Goal: Book appointment/travel/reservation

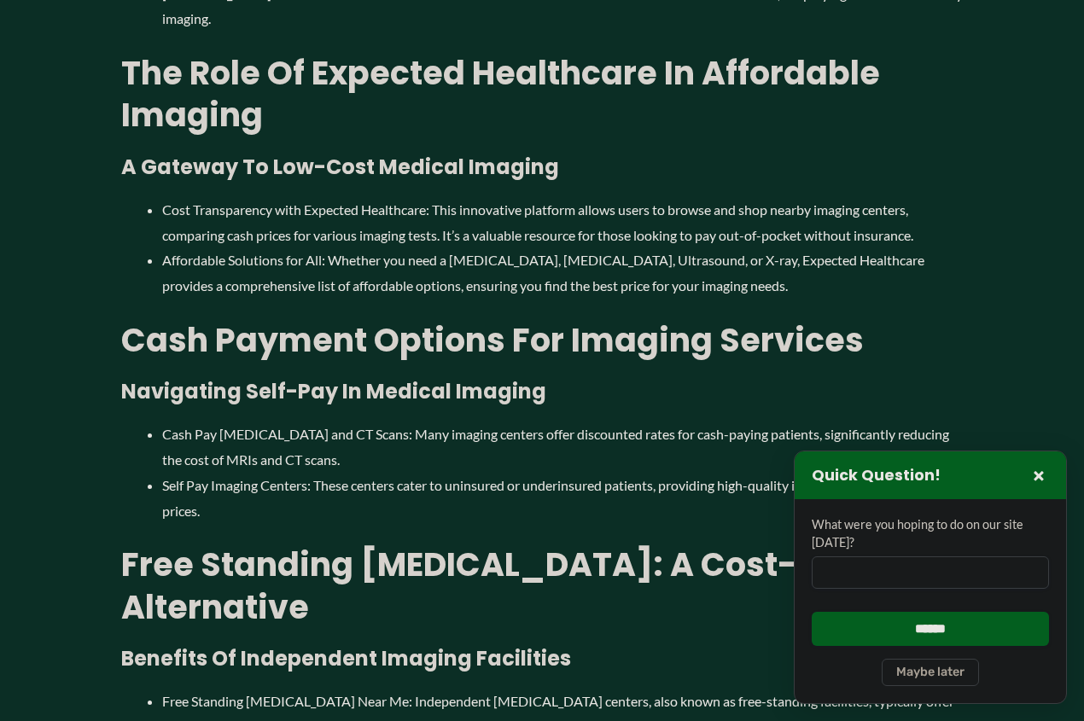
scroll to position [1411, 0]
click at [1035, 475] on button "×" at bounding box center [1038, 475] width 20 height 20
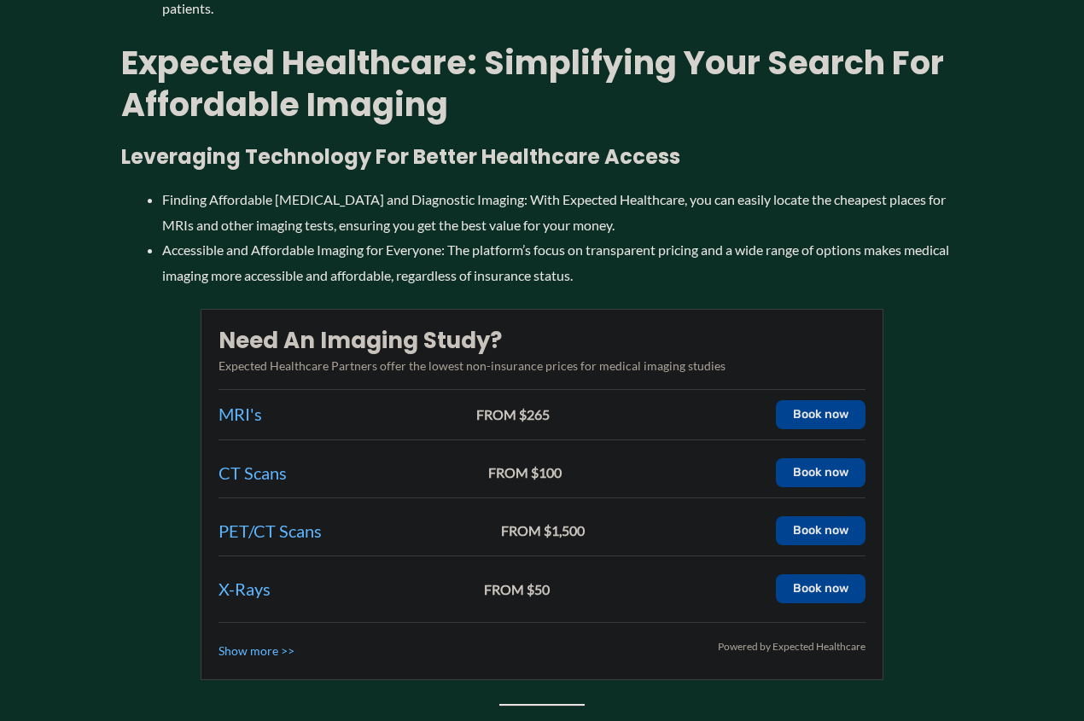
scroll to position [2454, 0]
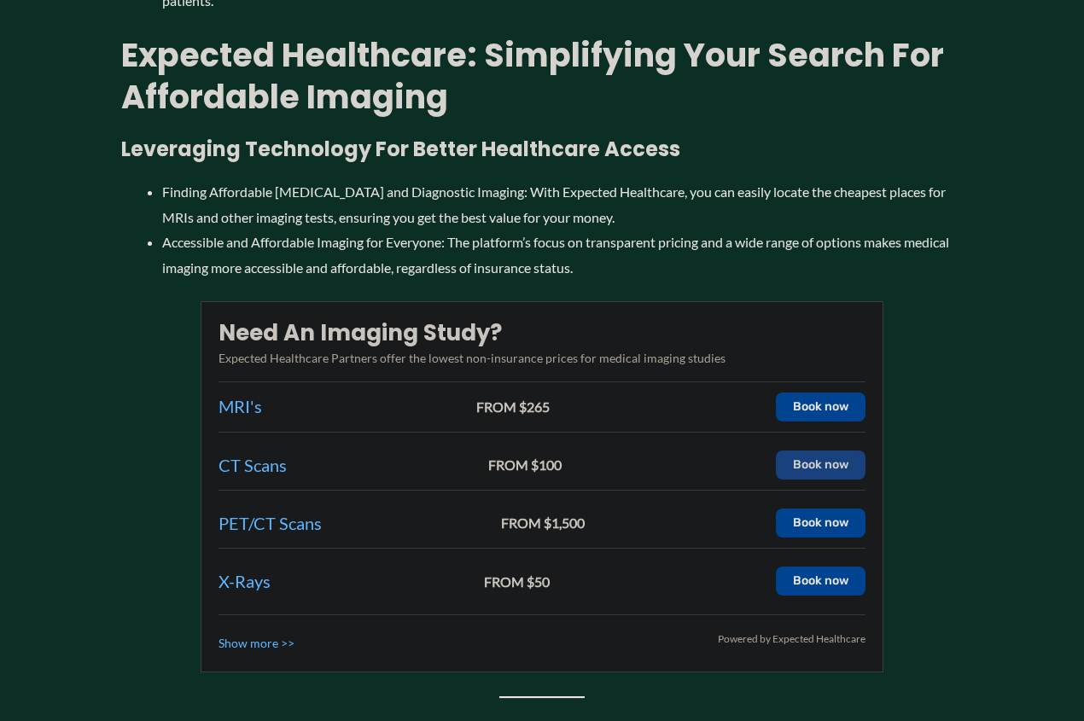
click at [819, 451] on button "Book now" at bounding box center [821, 465] width 90 height 29
click at [825, 451] on button "Book now" at bounding box center [821, 465] width 90 height 29
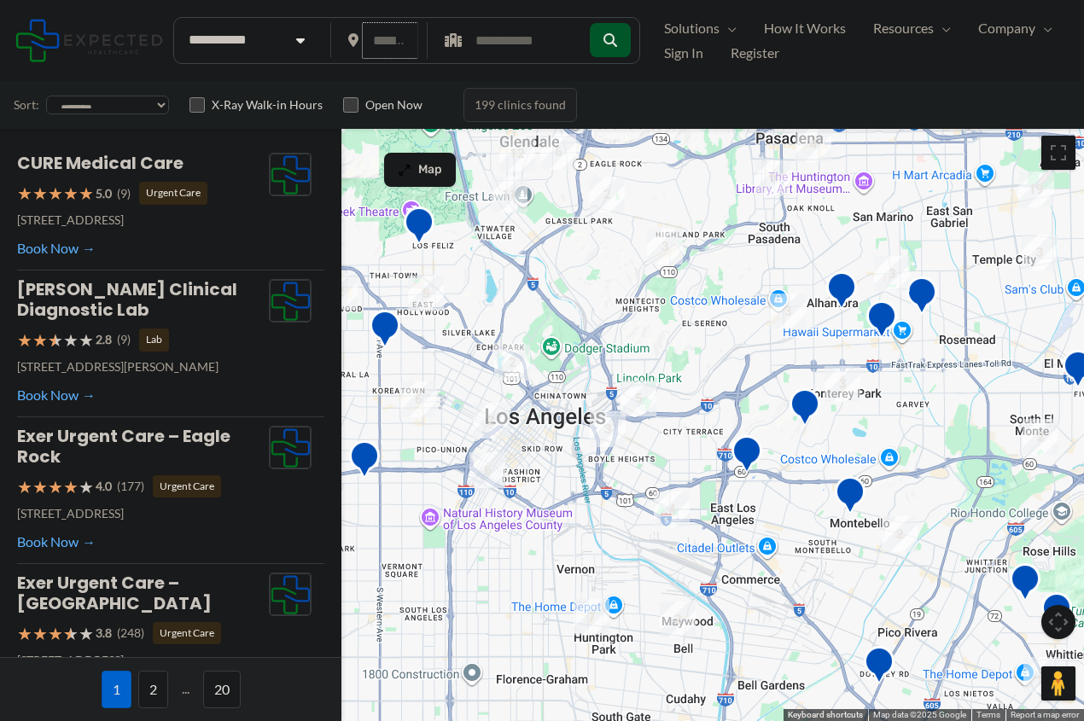
click at [391, 44] on input "text" at bounding box center [390, 40] width 57 height 37
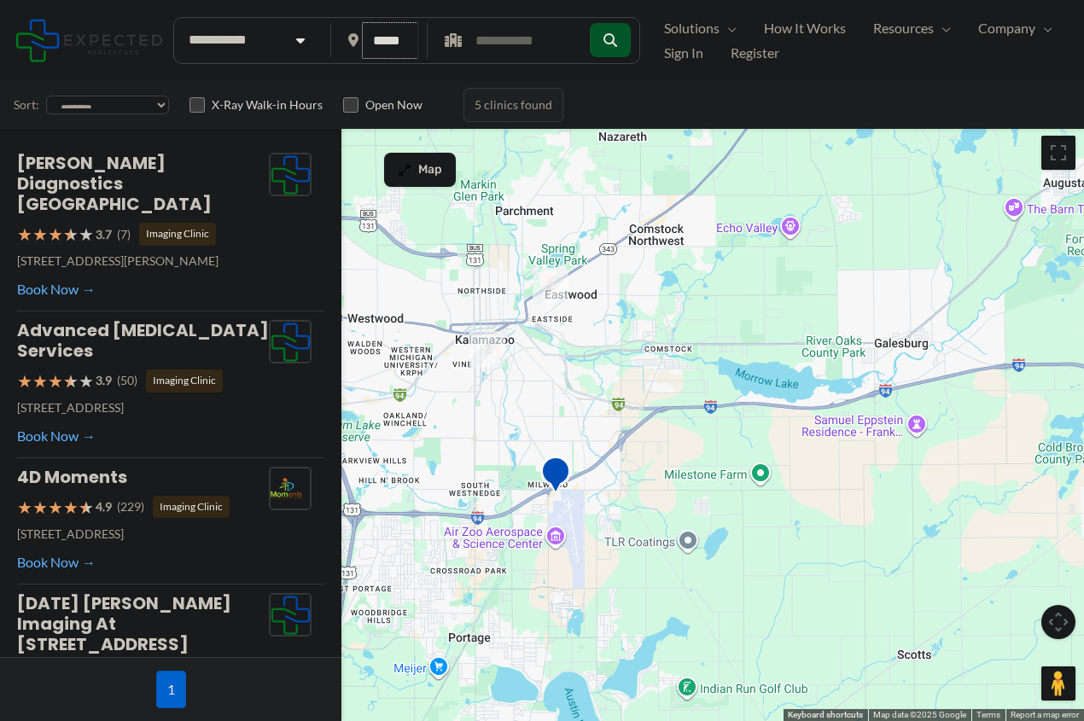
type input "*****"
click at [546, 286] on img "2" at bounding box center [551, 286] width 36 height 36
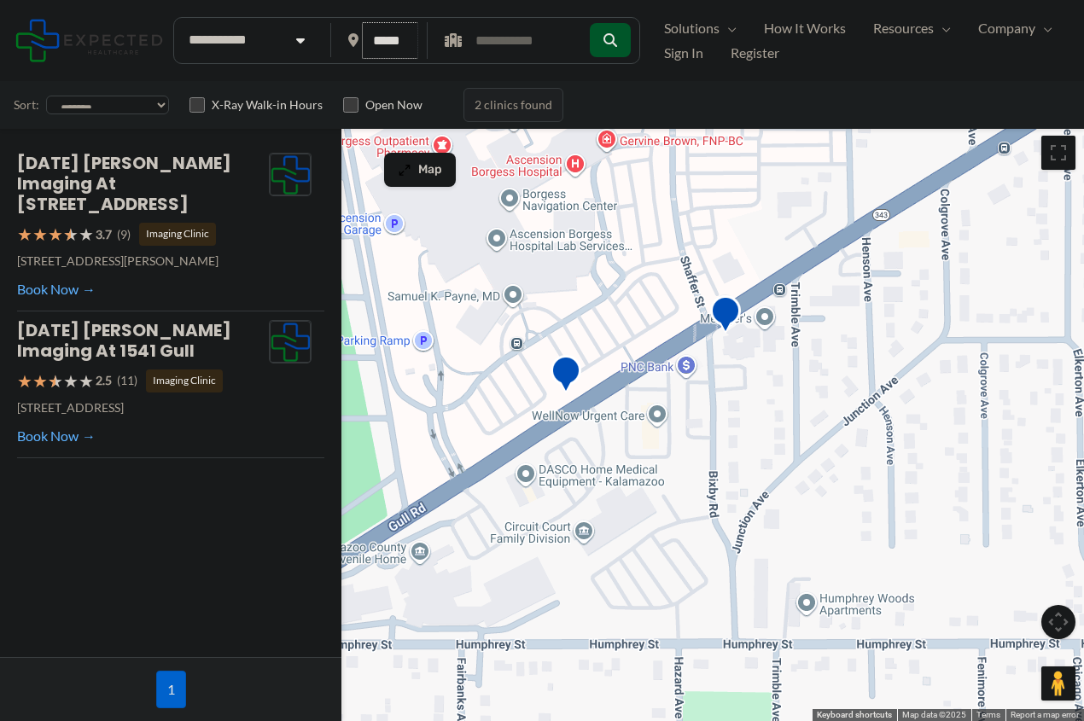
click at [401, 32] on input "*****" at bounding box center [390, 40] width 57 height 37
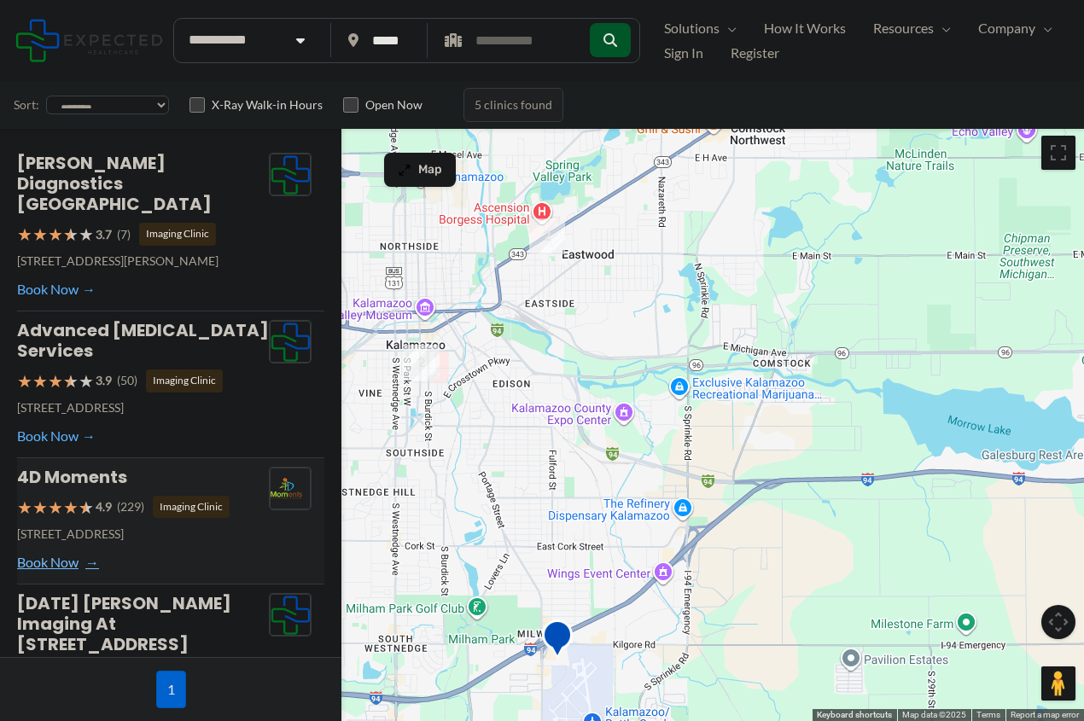
click at [55, 550] on link "Book Now" at bounding box center [56, 563] width 79 height 26
type input "**********"
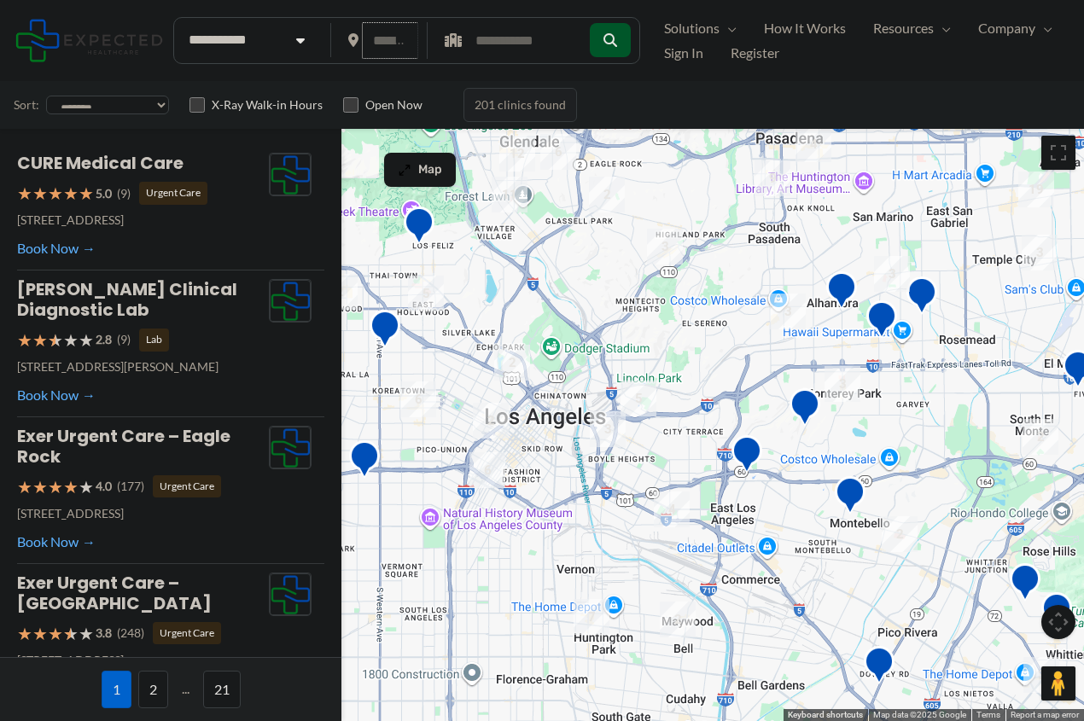
click at [387, 43] on input "text" at bounding box center [390, 40] width 57 height 37
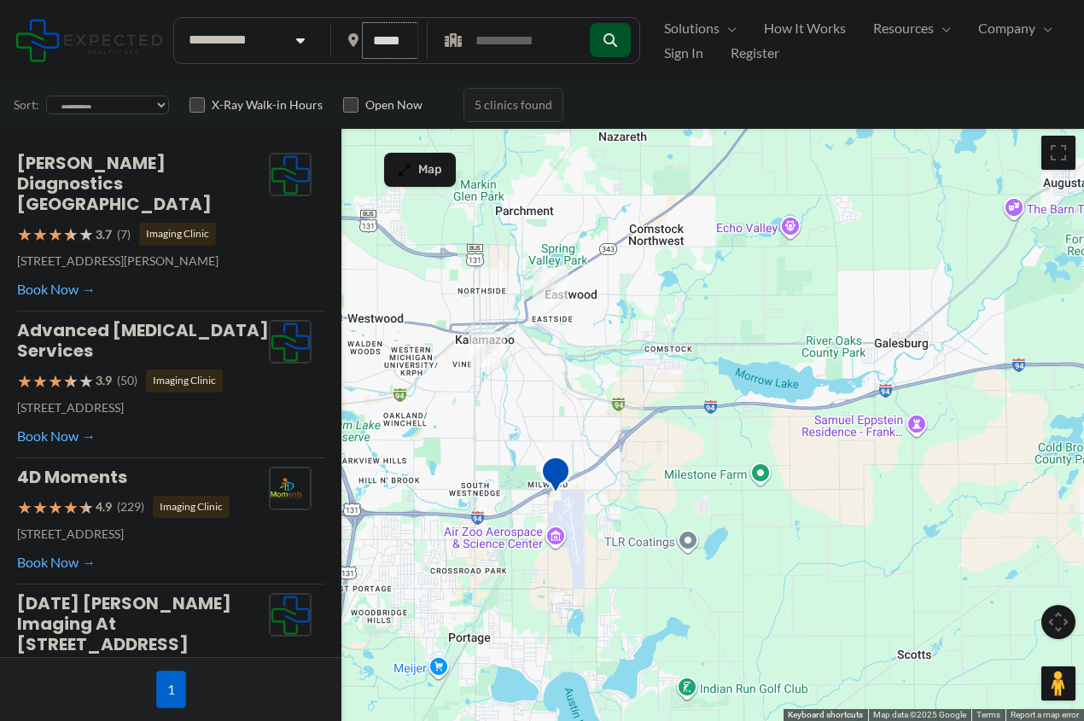
type input "*****"
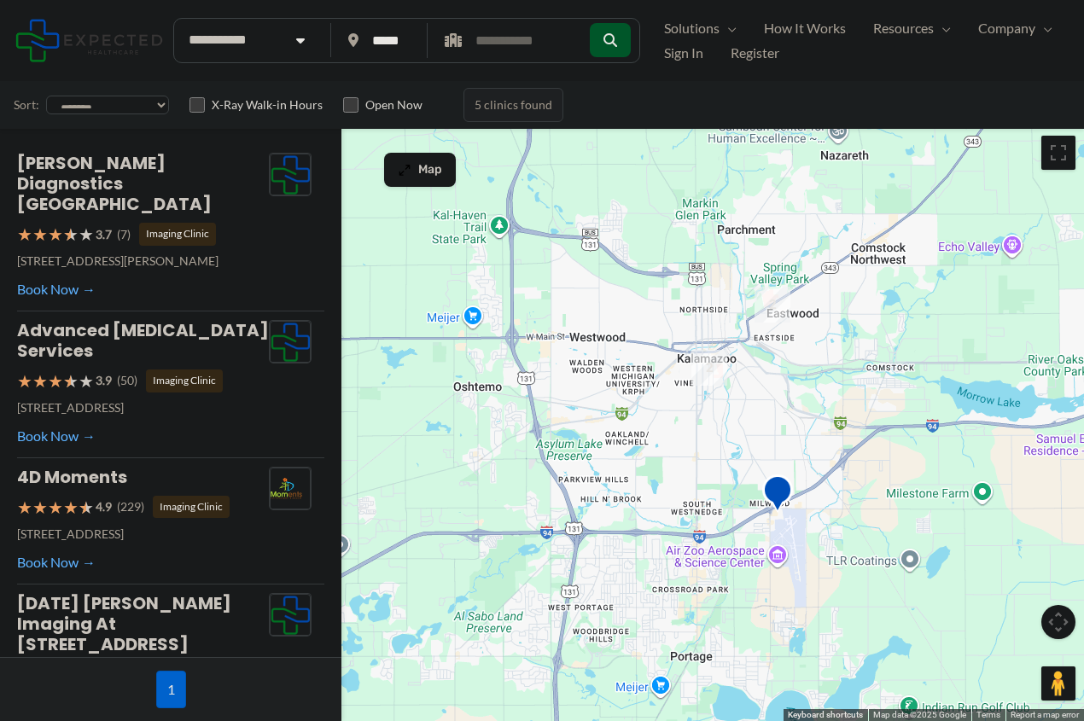
drag, startPoint x: 486, startPoint y: 375, endPoint x: 709, endPoint y: 393, distance: 224.4
click at [709, 393] on div at bounding box center [542, 424] width 1084 height 594
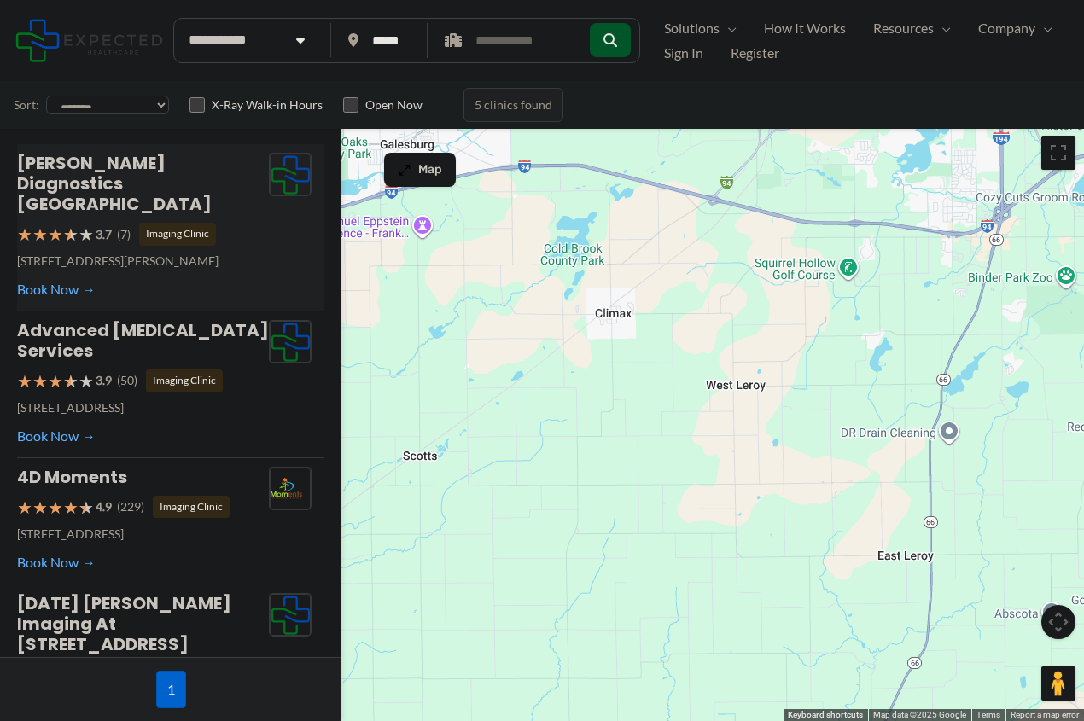
drag, startPoint x: 961, startPoint y: 454, endPoint x: 252, endPoint y: 227, distance: 744.6
click at [252, 227] on div "Loading clinics... ← Move left → Move right ↑ Move up ↓ Move down + Zoom in - Z…" at bounding box center [542, 424] width 1084 height 594
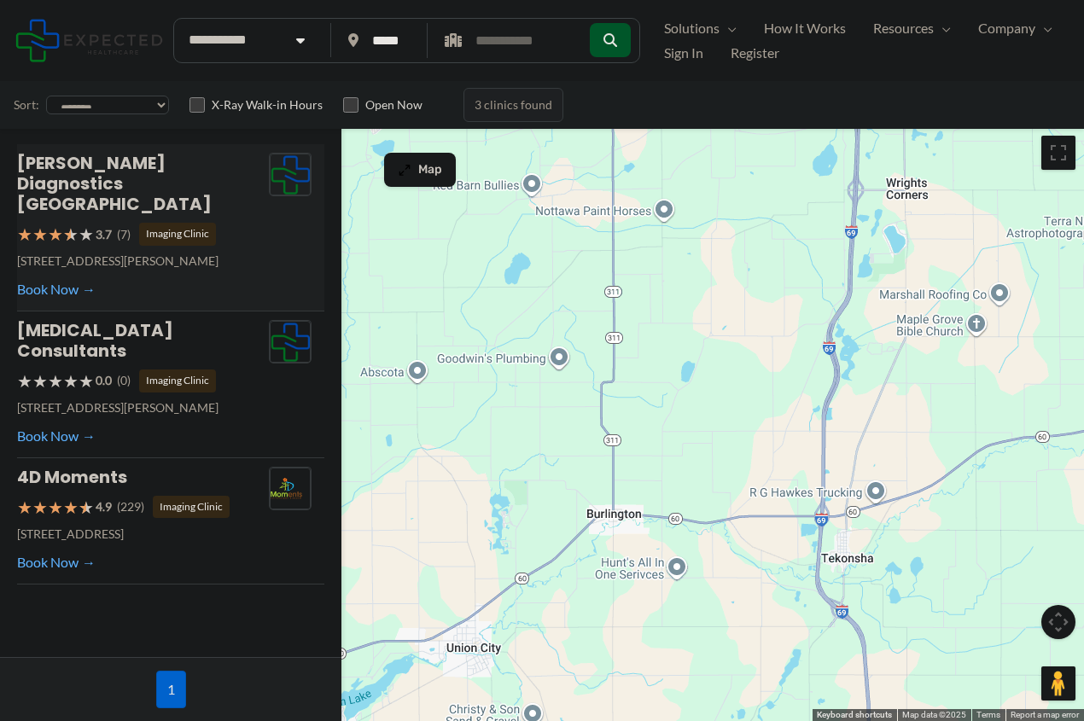
drag, startPoint x: 794, startPoint y: 521, endPoint x: 149, endPoint y: 289, distance: 684.9
click at [149, 289] on div "Loading clinics... ← Move left → Move right ↑ Move up ↓ Move down + Zoom in - Z…" at bounding box center [542, 424] width 1084 height 594
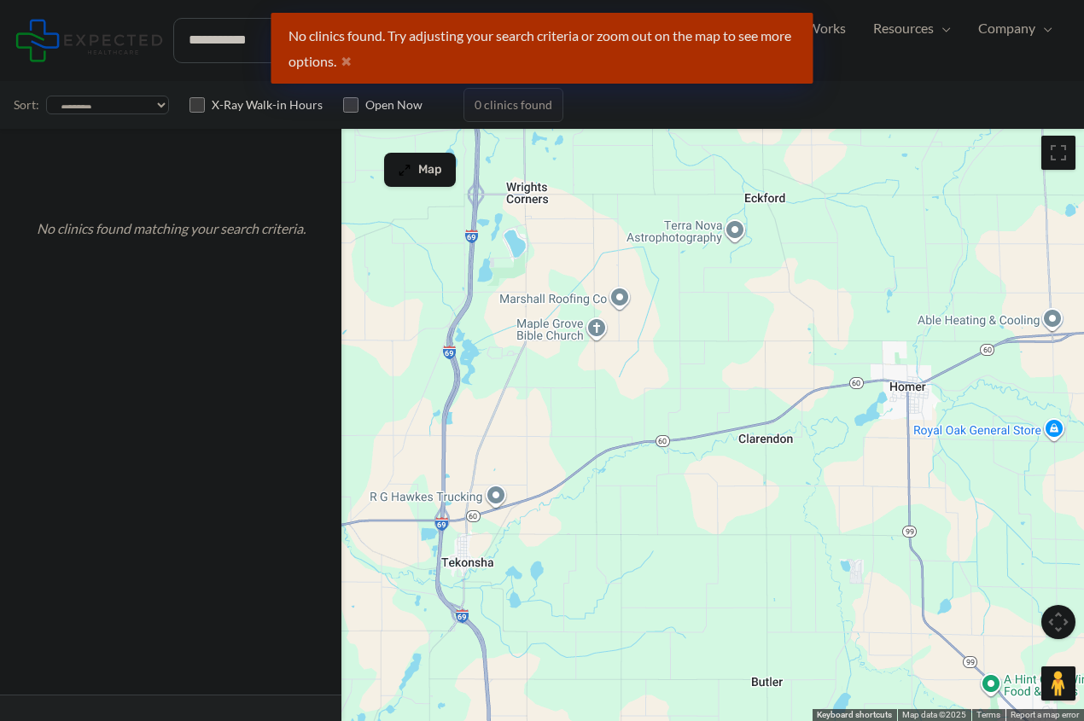
drag, startPoint x: 780, startPoint y: 449, endPoint x: 397, endPoint y: 453, distance: 383.2
click at [397, 453] on div at bounding box center [542, 424] width 1084 height 594
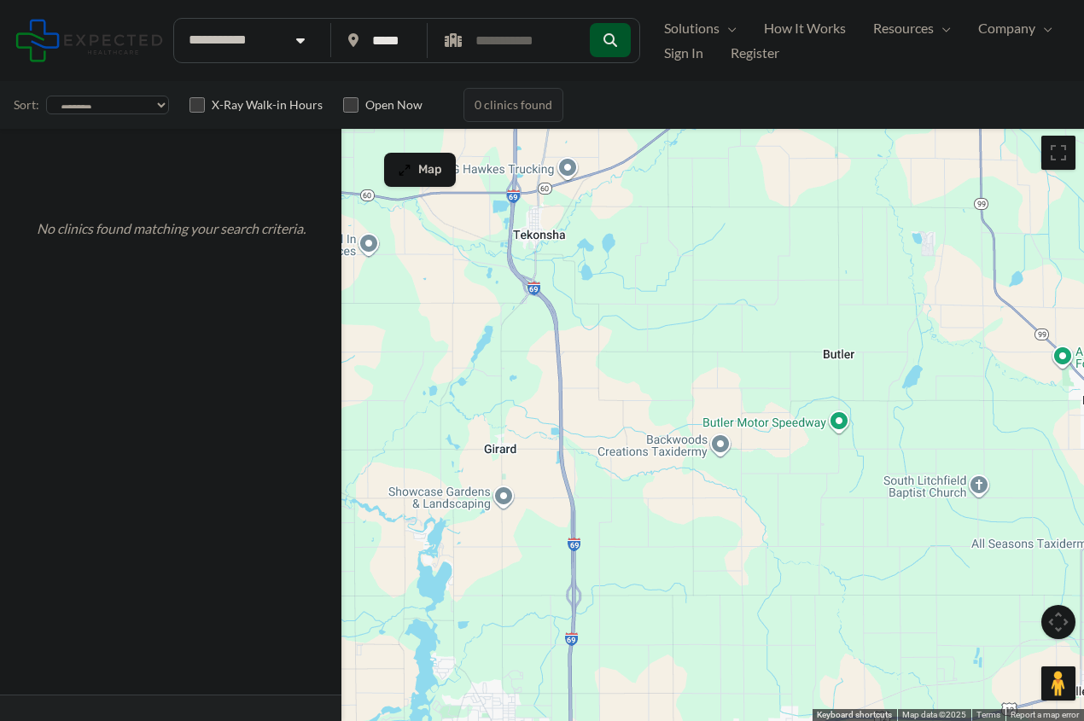
drag, startPoint x: 802, startPoint y: 573, endPoint x: 872, endPoint y: 246, distance: 335.1
click at [872, 246] on div at bounding box center [542, 424] width 1084 height 594
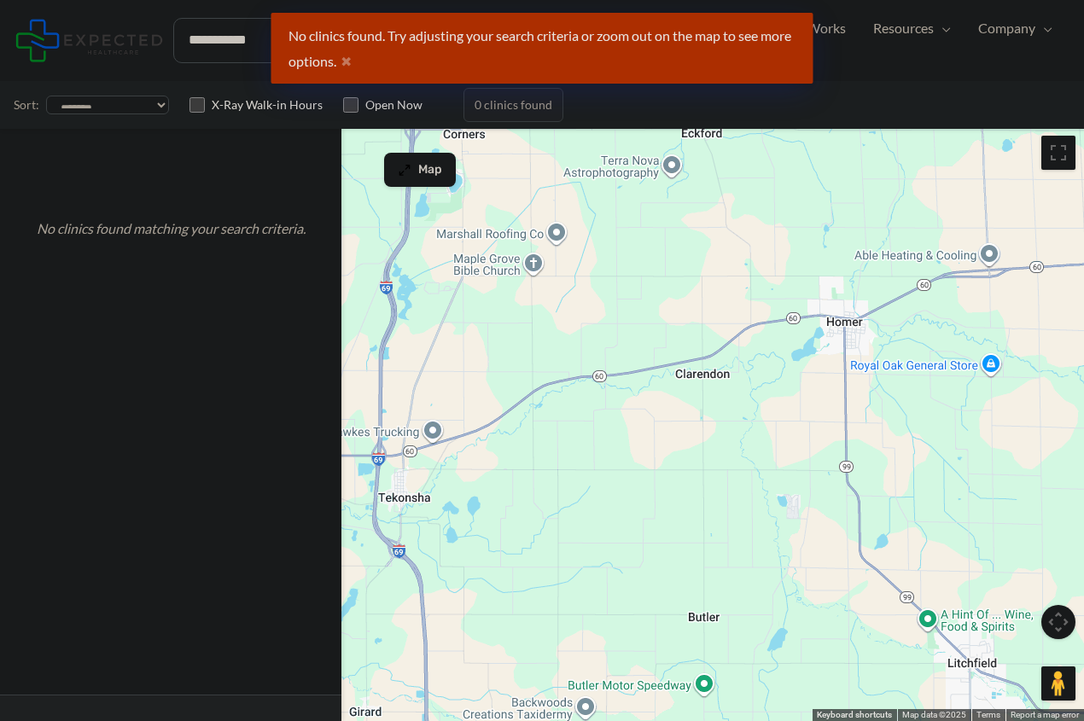
drag, startPoint x: 905, startPoint y: 297, endPoint x: 770, endPoint y: 562, distance: 297.3
click at [770, 562] on div at bounding box center [542, 424] width 1084 height 594
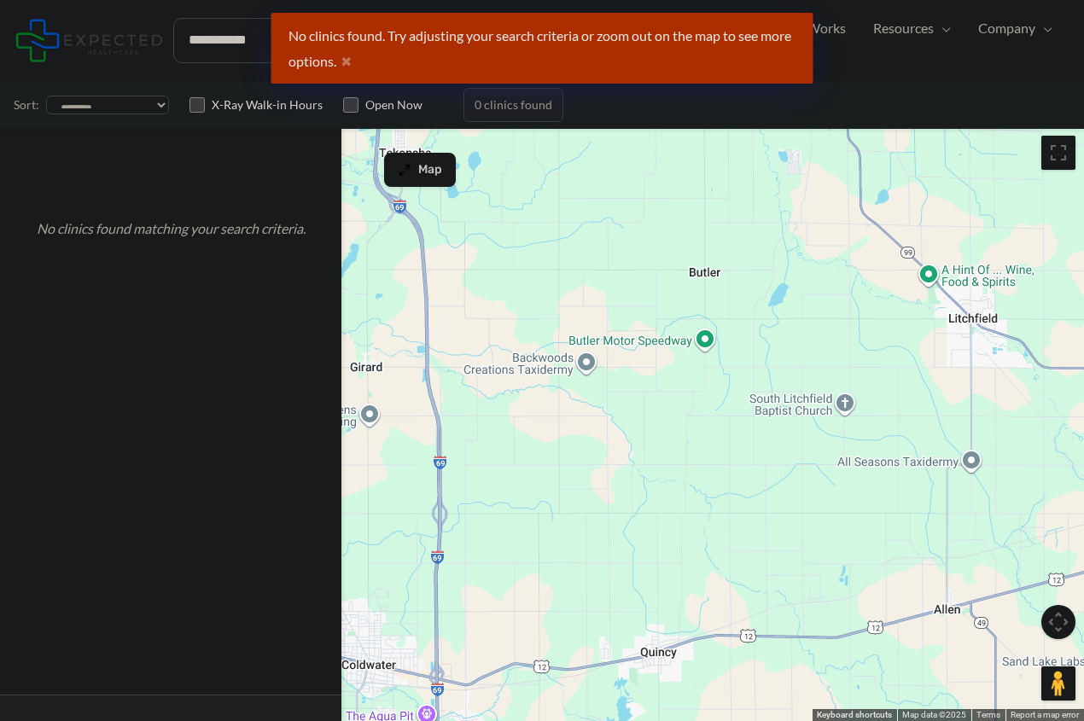
drag, startPoint x: 898, startPoint y: 490, endPoint x: 899, endPoint y: 143, distance: 346.5
click at [899, 143] on div at bounding box center [542, 424] width 1084 height 594
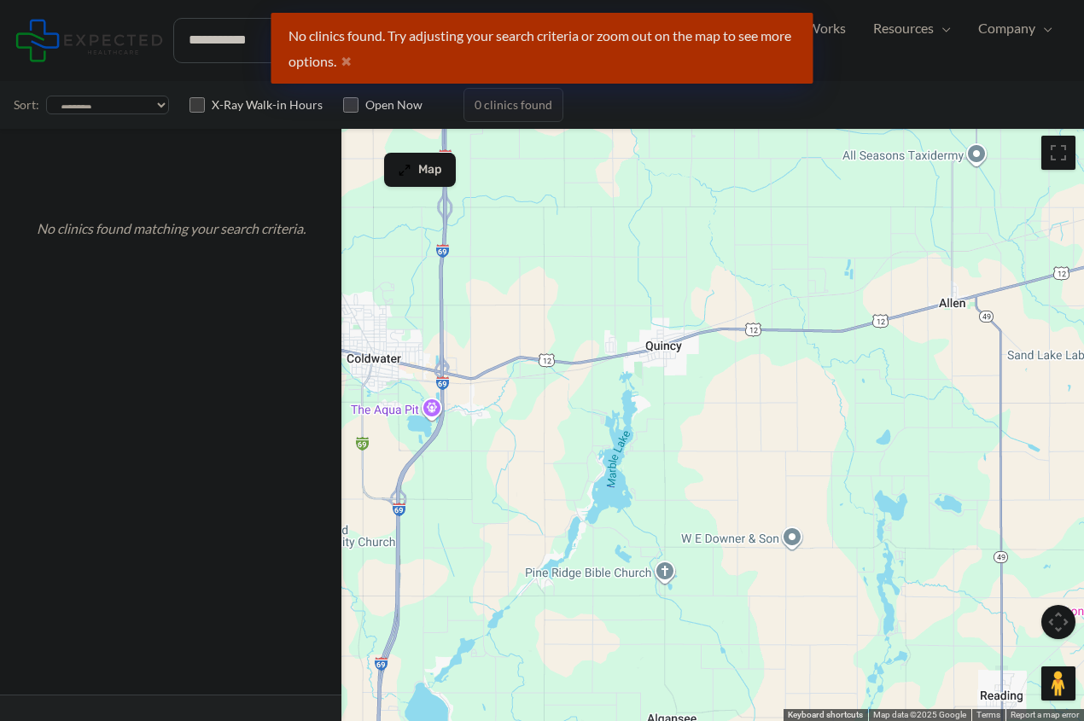
drag, startPoint x: 791, startPoint y: 530, endPoint x: 796, endPoint y: 220, distance: 309.8
click at [796, 220] on div at bounding box center [542, 424] width 1084 height 594
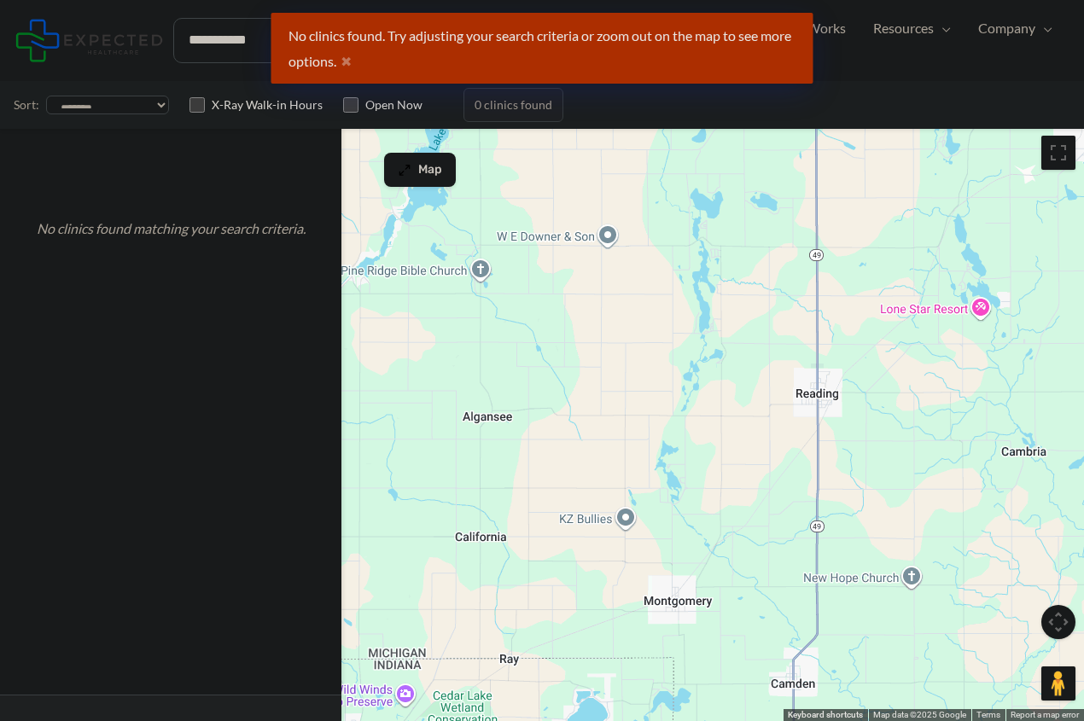
drag, startPoint x: 919, startPoint y: 462, endPoint x: 753, endPoint y: 142, distance: 360.7
click at [752, 143] on div at bounding box center [542, 424] width 1084 height 594
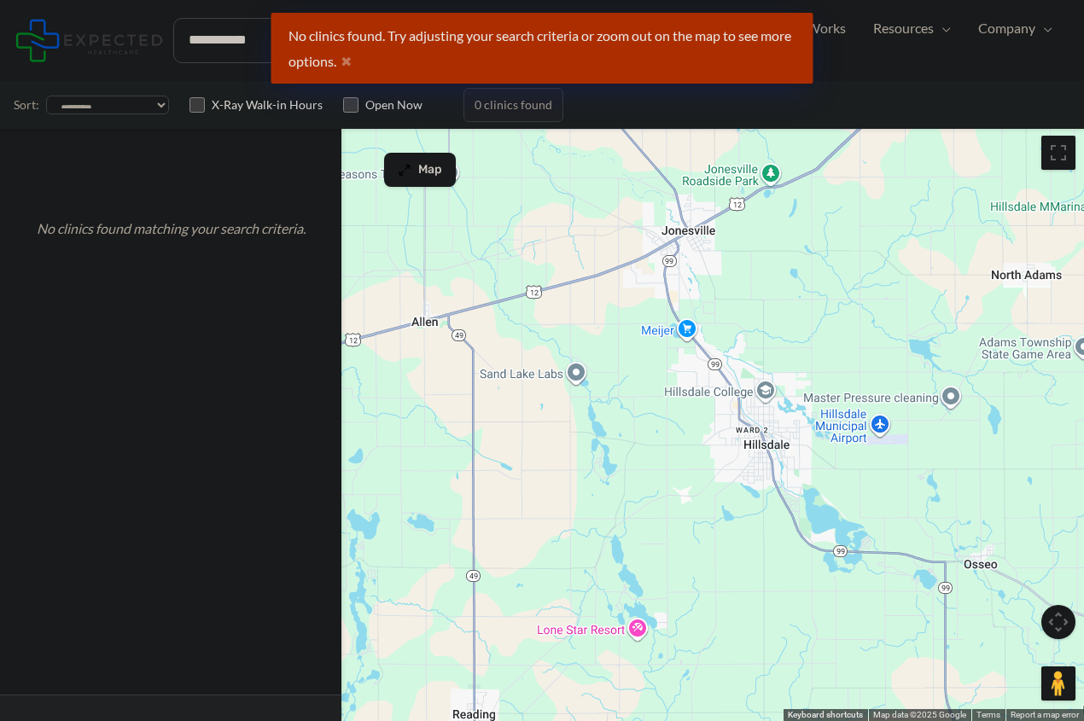
drag, startPoint x: 845, startPoint y: 456, endPoint x: 481, endPoint y: 797, distance: 498.7
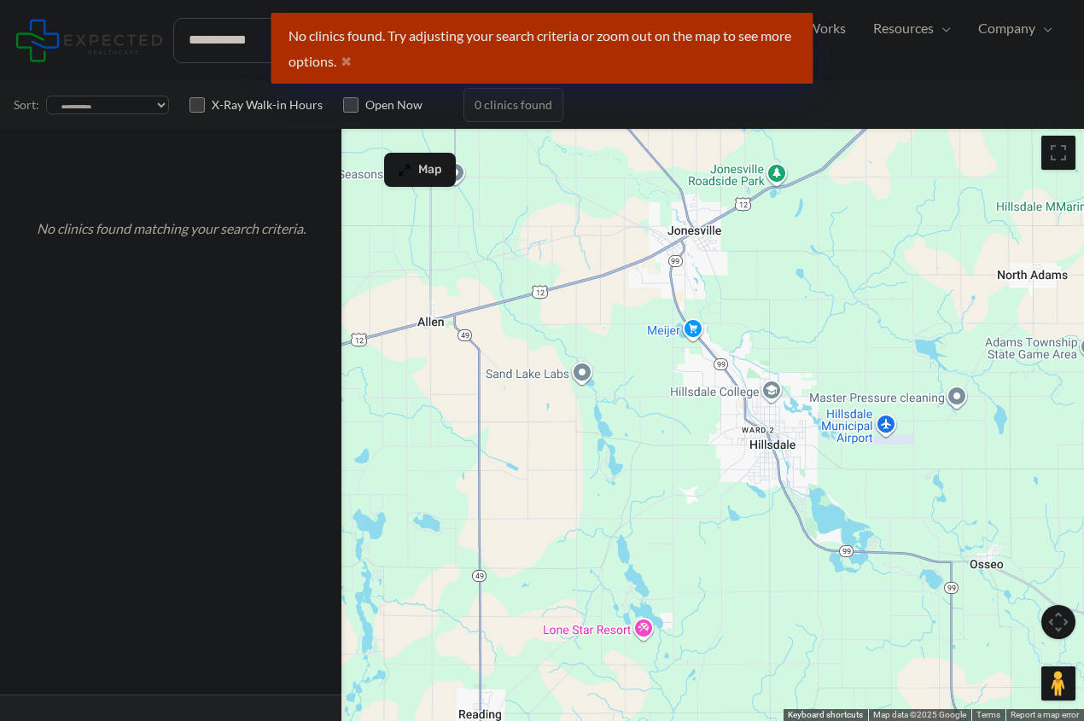
click at [757, 451] on div at bounding box center [542, 424] width 1084 height 594
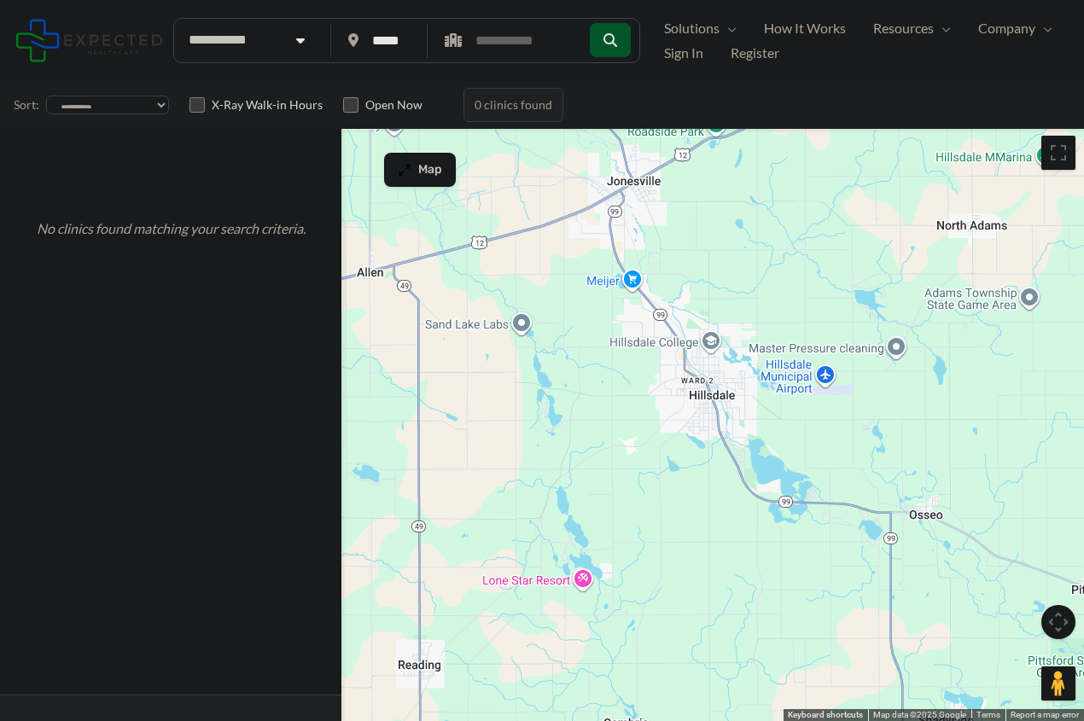
drag, startPoint x: 757, startPoint y: 451, endPoint x: 684, endPoint y: 395, distance: 91.8
click at [686, 395] on div at bounding box center [542, 424] width 1084 height 594
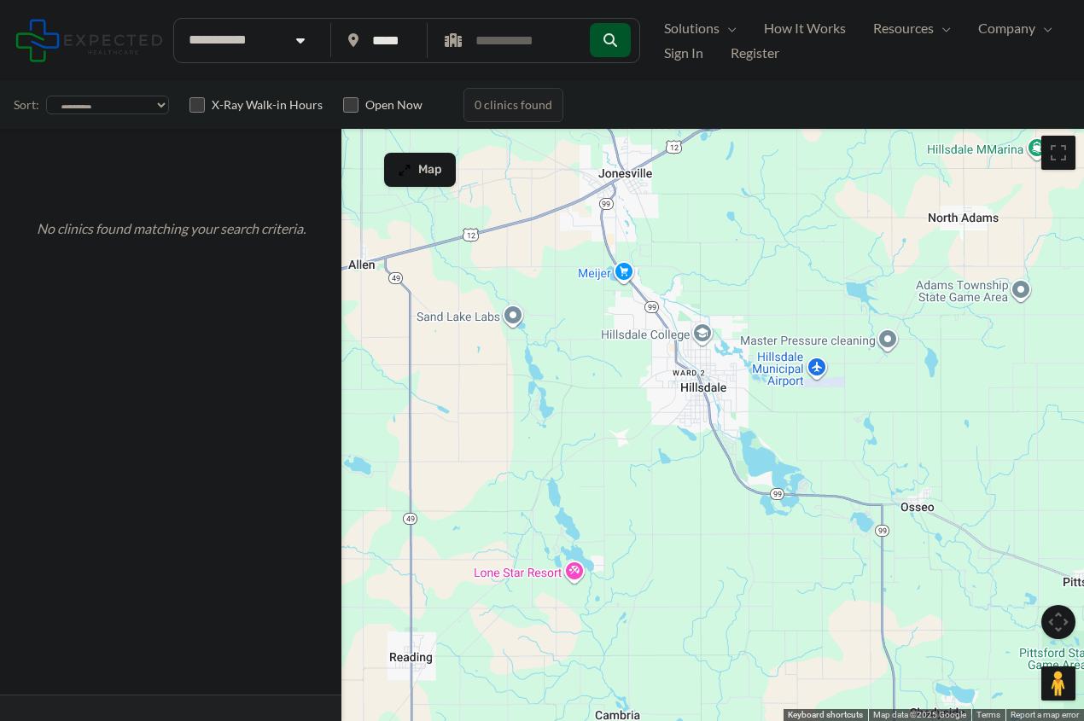
select select "**********"
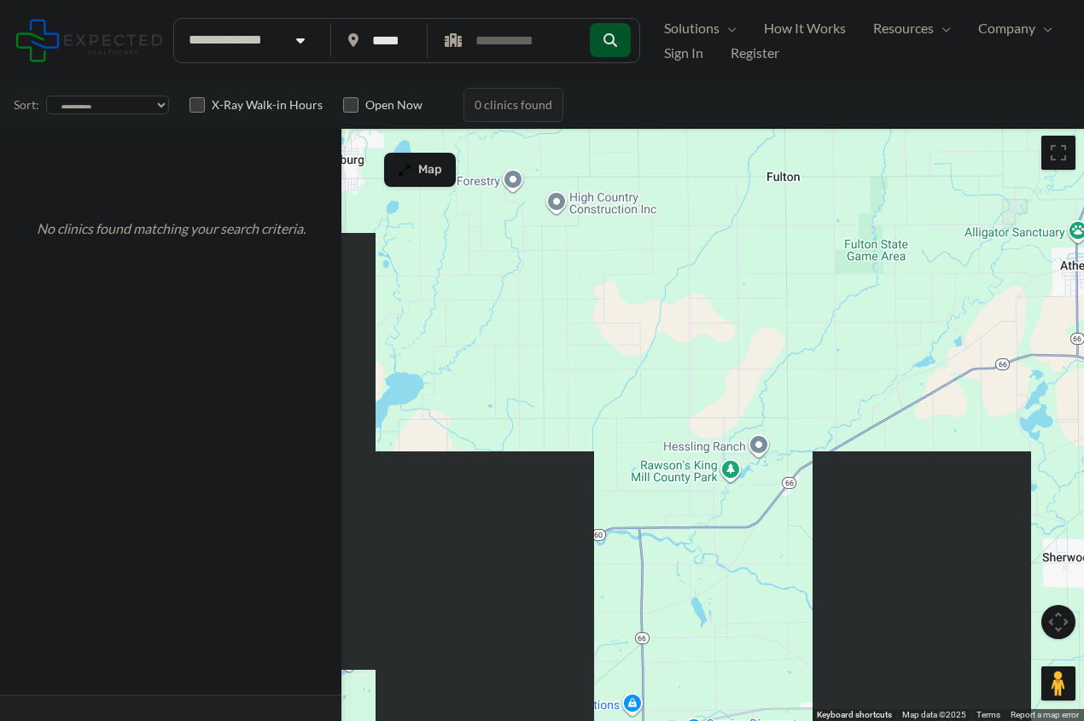
drag, startPoint x: 434, startPoint y: 355, endPoint x: 2302, endPoint y: 797, distance: 1919.7
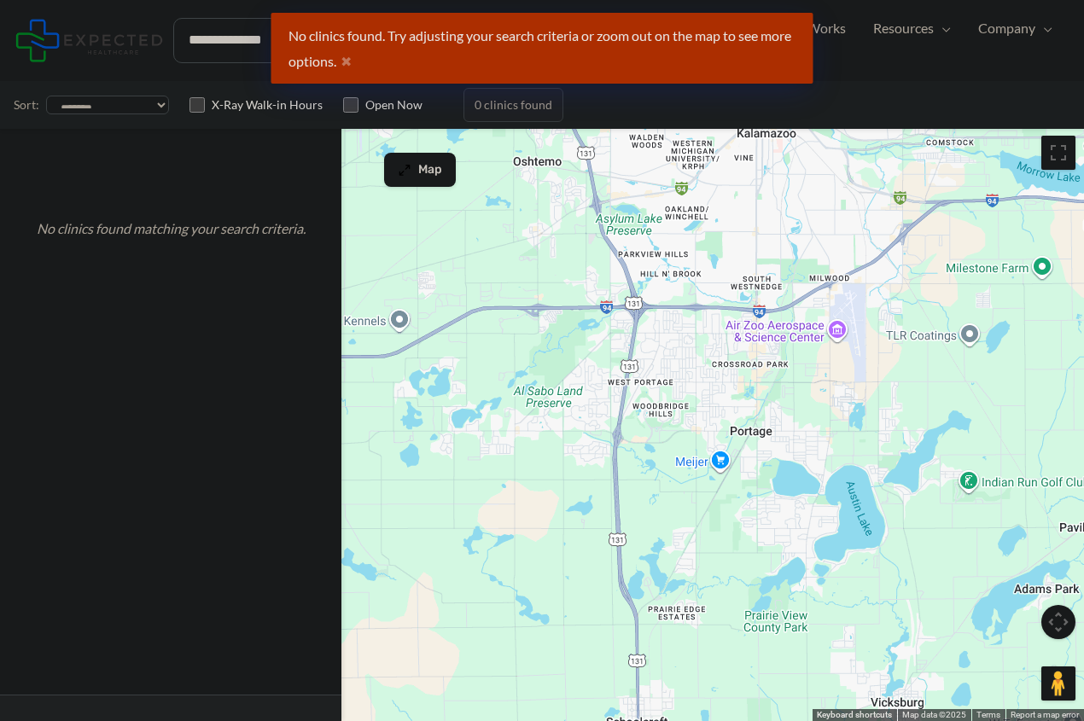
drag, startPoint x: 593, startPoint y: 254, endPoint x: 1166, endPoint y: 797, distance: 789.0
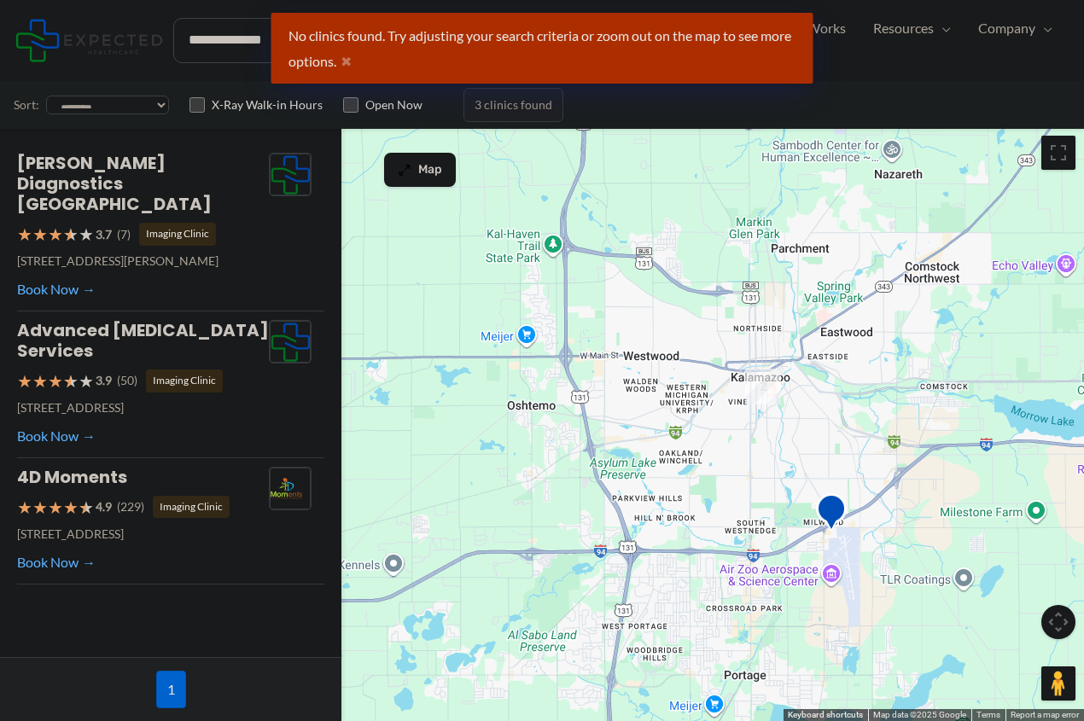
drag, startPoint x: 787, startPoint y: 357, endPoint x: 779, endPoint y: 606, distance: 249.3
click at [779, 606] on div at bounding box center [542, 424] width 1084 height 594
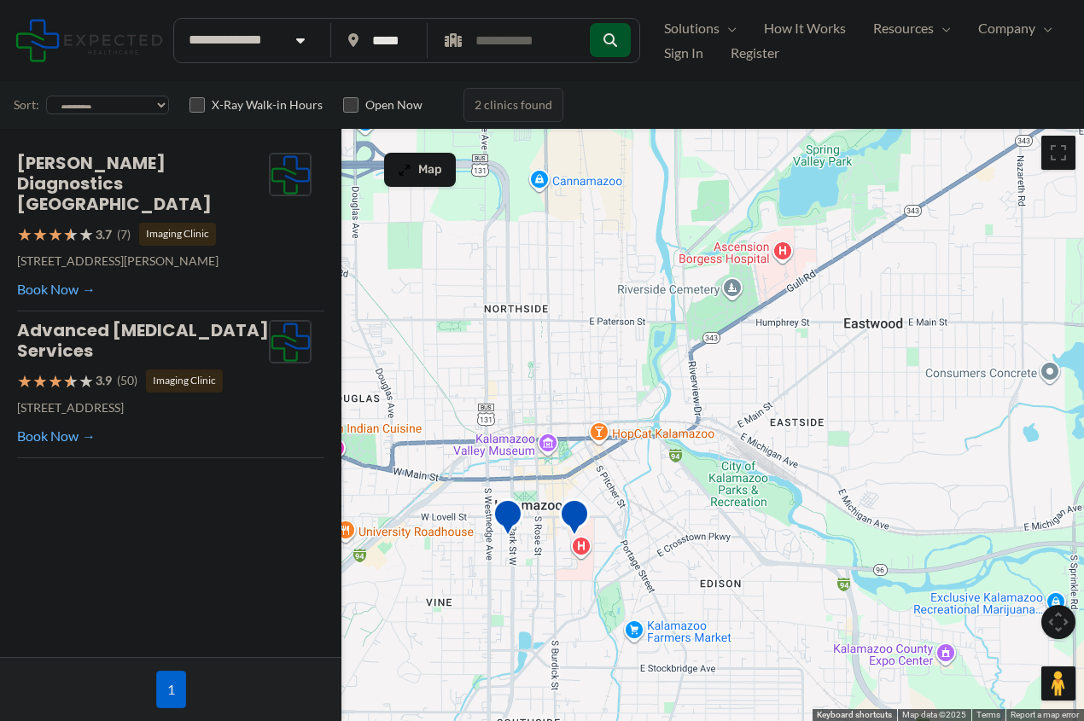
drag, startPoint x: 591, startPoint y: 484, endPoint x: 763, endPoint y: 651, distance: 240.2
click at [763, 651] on div at bounding box center [542, 424] width 1084 height 594
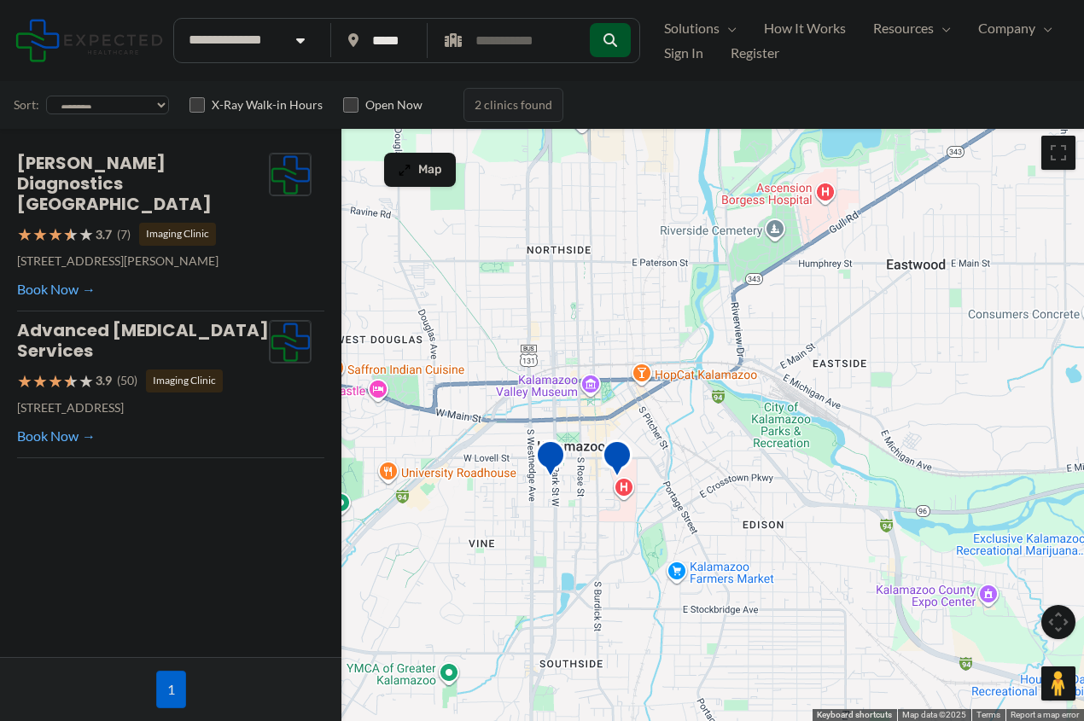
drag, startPoint x: 710, startPoint y: 624, endPoint x: 826, endPoint y: 492, distance: 175.3
click at [826, 492] on div at bounding box center [542, 424] width 1084 height 594
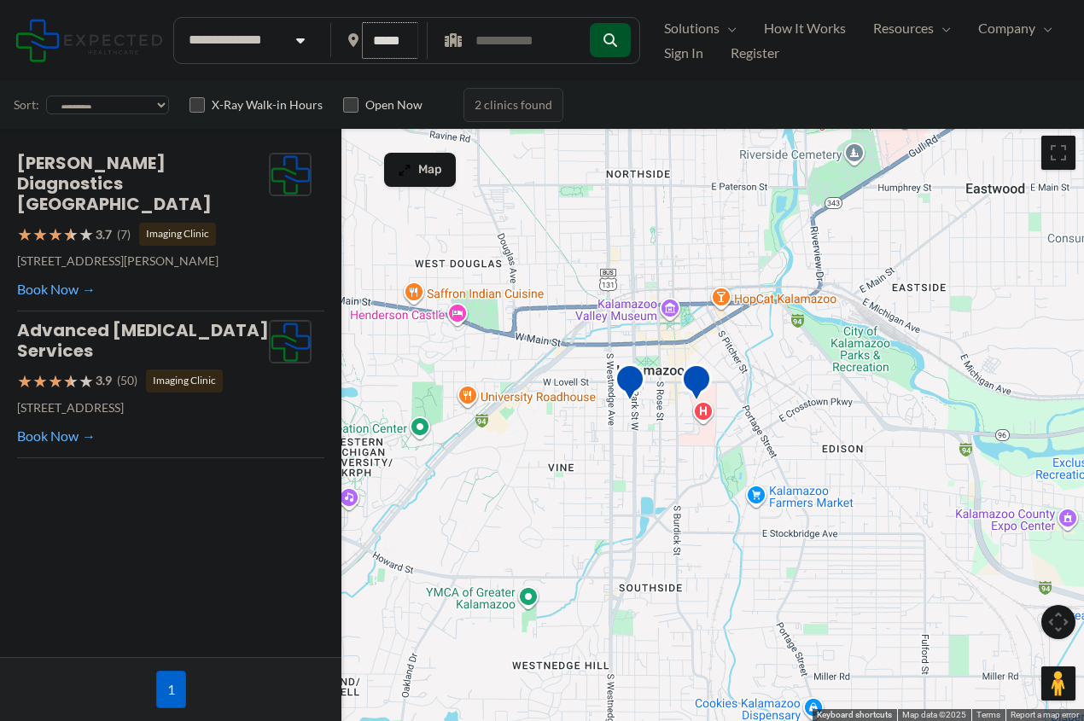
click at [404, 43] on input "*****" at bounding box center [390, 40] width 57 height 37
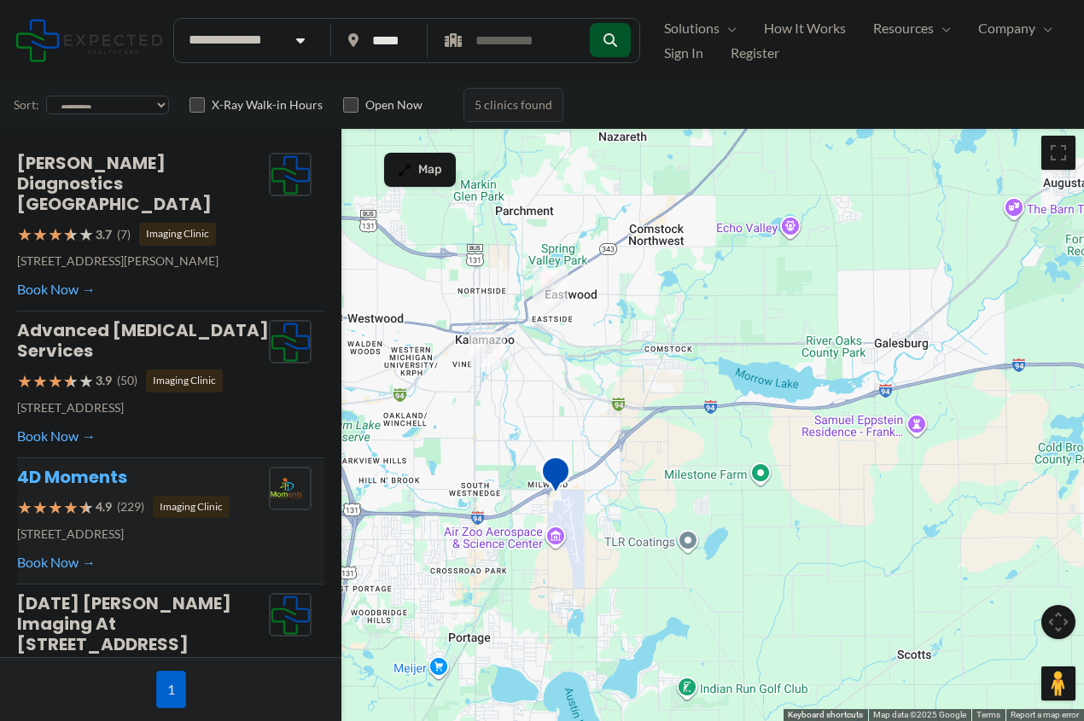
click at [83, 465] on link "4D Moments" at bounding box center [72, 477] width 110 height 24
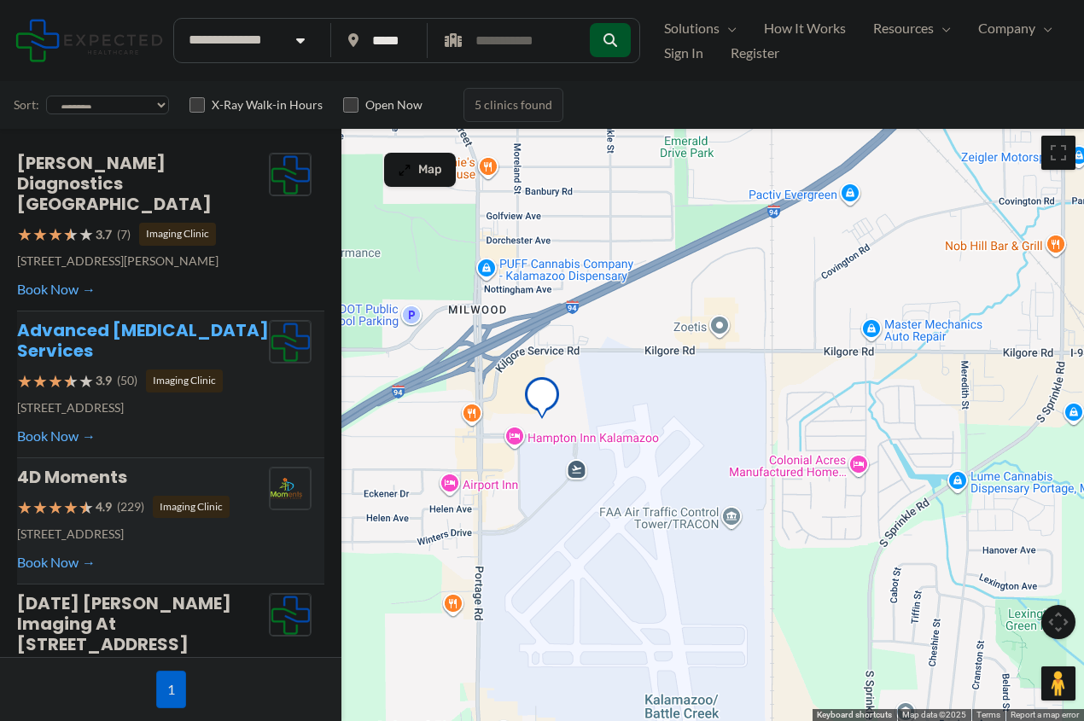
click at [103, 318] on link "Advanced [MEDICAL_DATA] Services" at bounding box center [143, 340] width 252 height 44
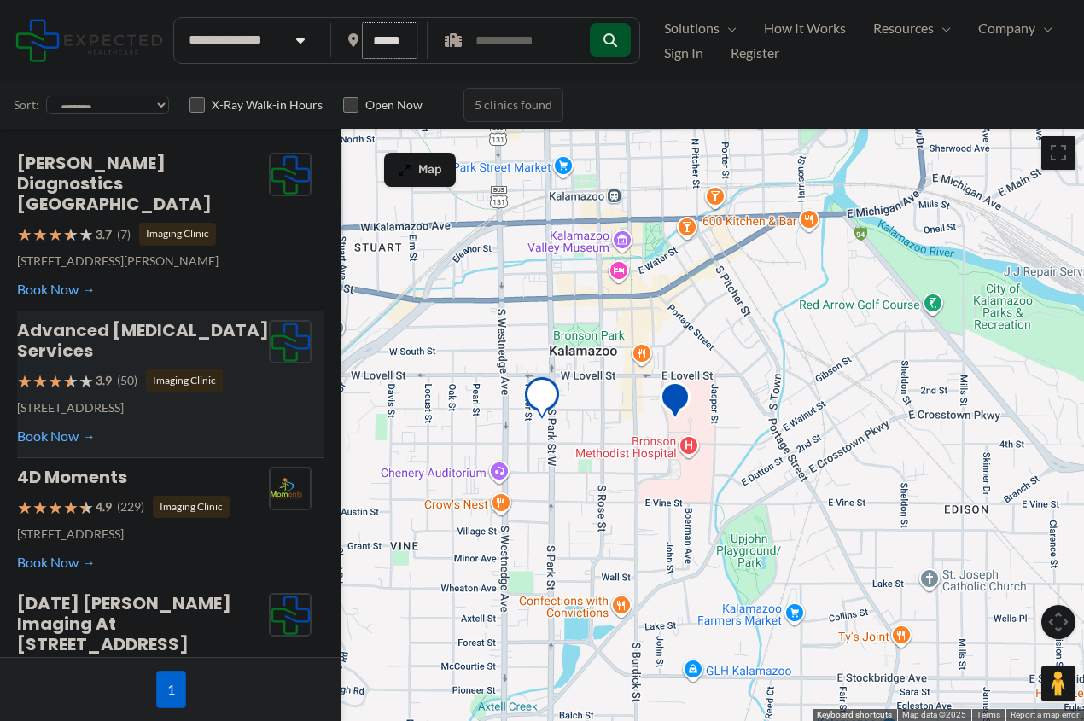
click at [388, 42] on input "*****" at bounding box center [390, 40] width 57 height 37
click at [350, 43] on icon at bounding box center [353, 40] width 10 height 14
click at [432, 173] on span "Map" at bounding box center [430, 170] width 24 height 15
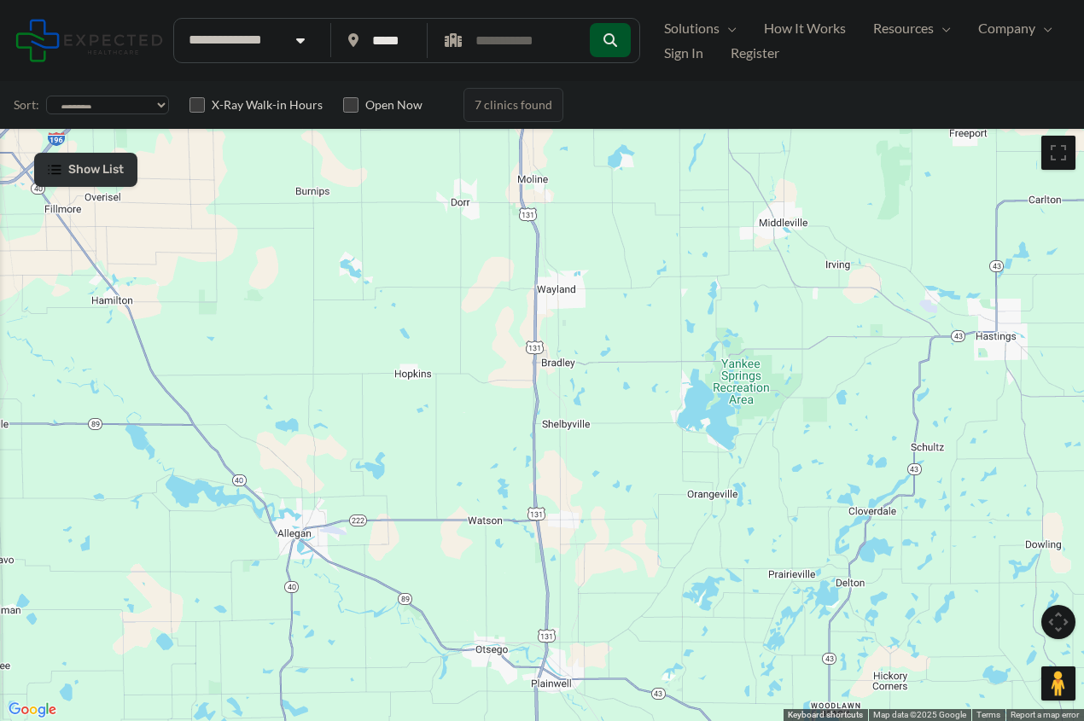
drag, startPoint x: 541, startPoint y: 238, endPoint x: 609, endPoint y: 797, distance: 563.1
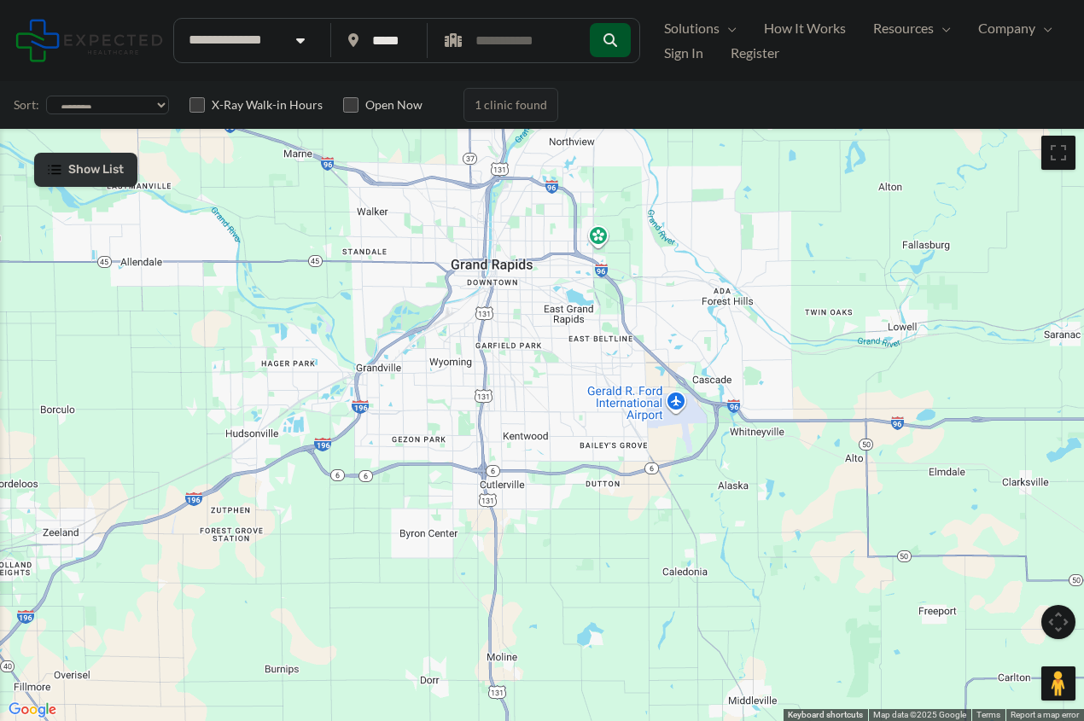
drag, startPoint x: 516, startPoint y: 317, endPoint x: 486, endPoint y: 797, distance: 480.5
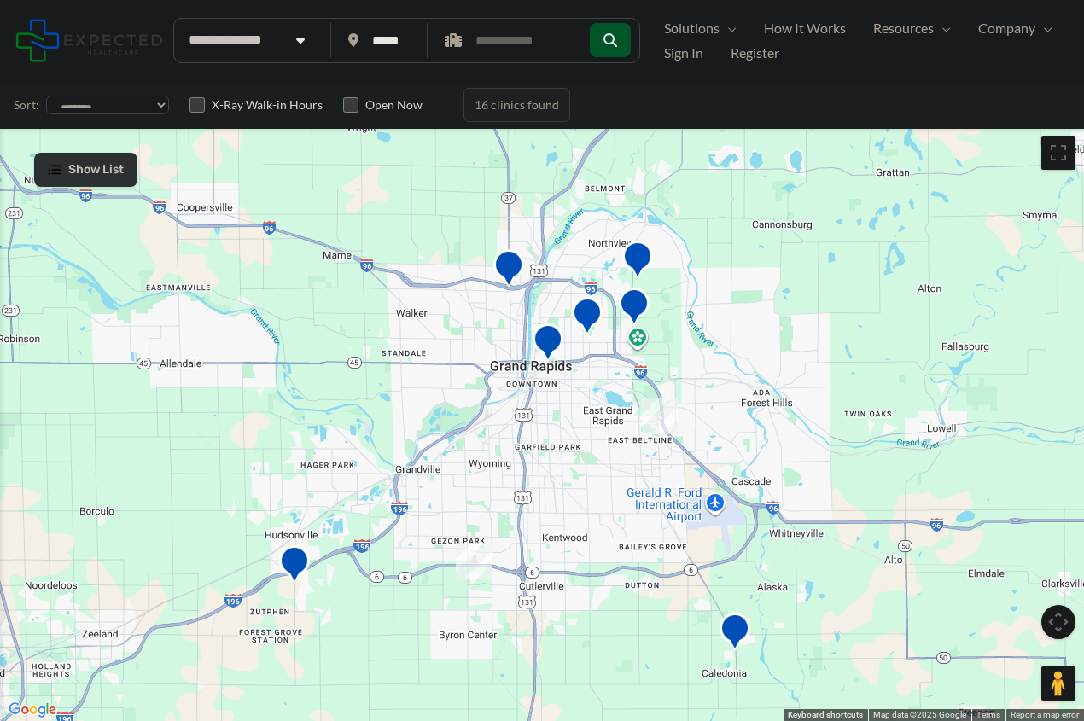
drag, startPoint x: 586, startPoint y: 478, endPoint x: 627, endPoint y: 583, distance: 112.7
click at [627, 583] on div at bounding box center [542, 424] width 1084 height 594
click at [111, 176] on span "Show List" at bounding box center [95, 170] width 55 height 15
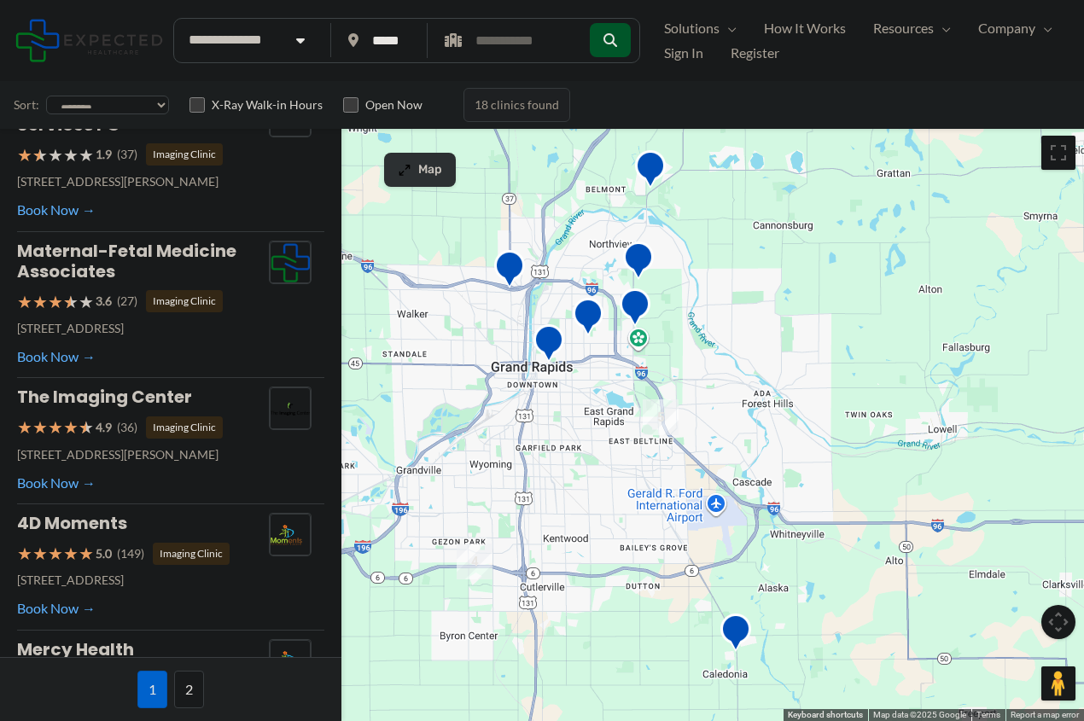
scroll to position [416, 0]
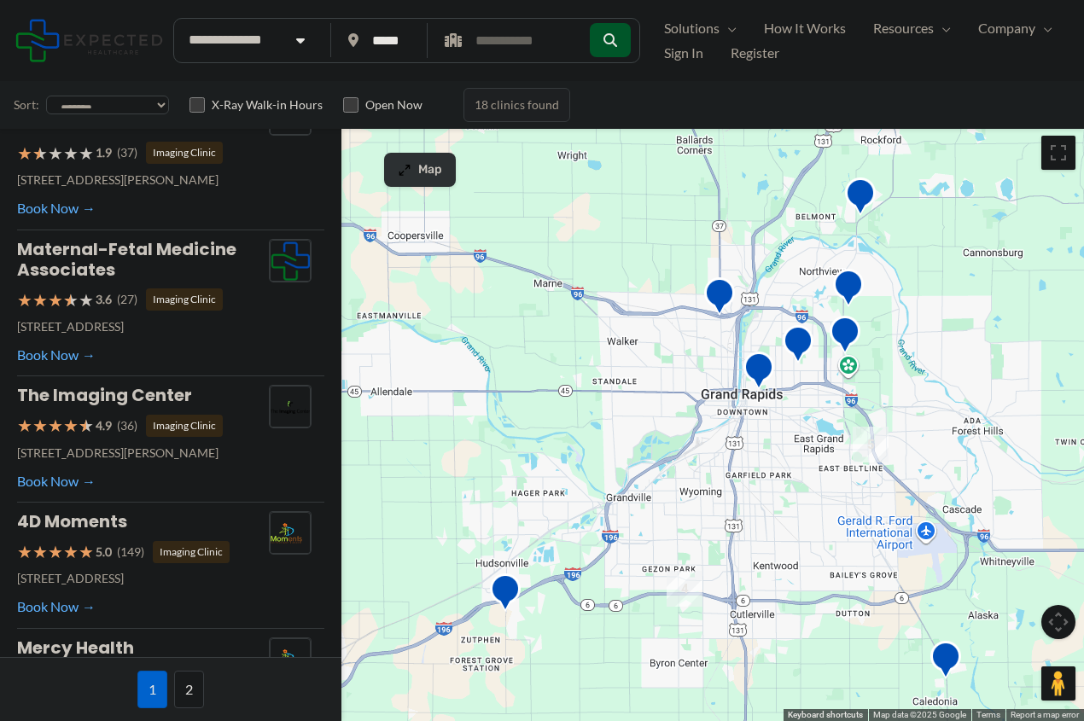
drag, startPoint x: 430, startPoint y: 451, endPoint x: 642, endPoint y: 478, distance: 213.4
click at [642, 478] on div at bounding box center [542, 424] width 1084 height 594
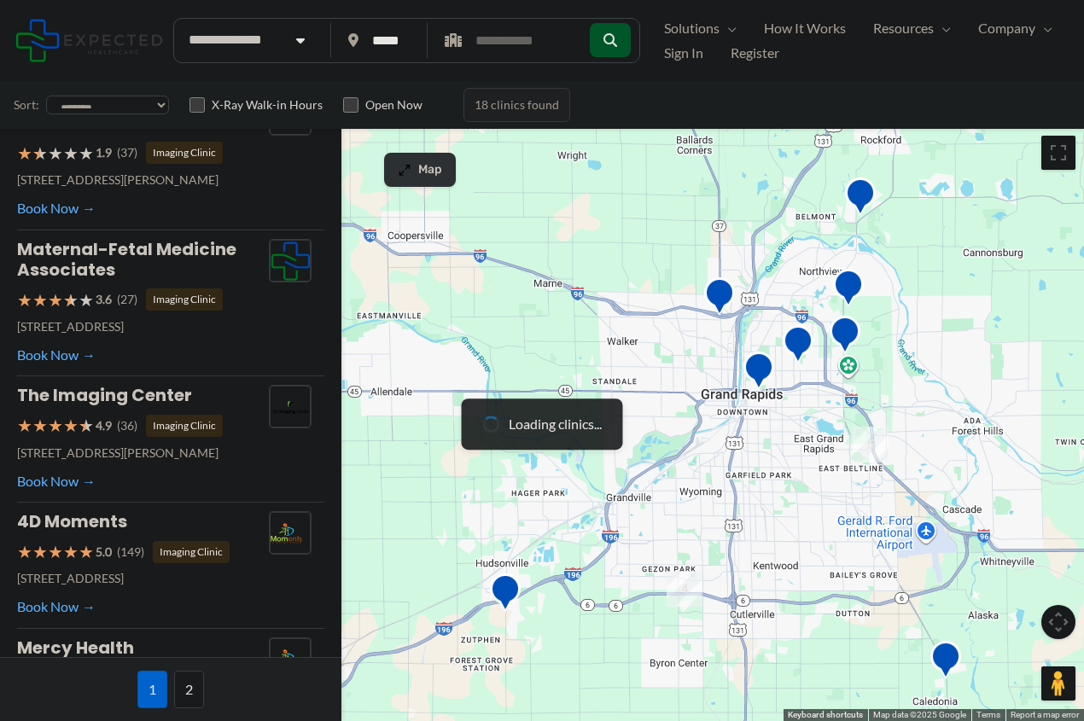
scroll to position [0, 0]
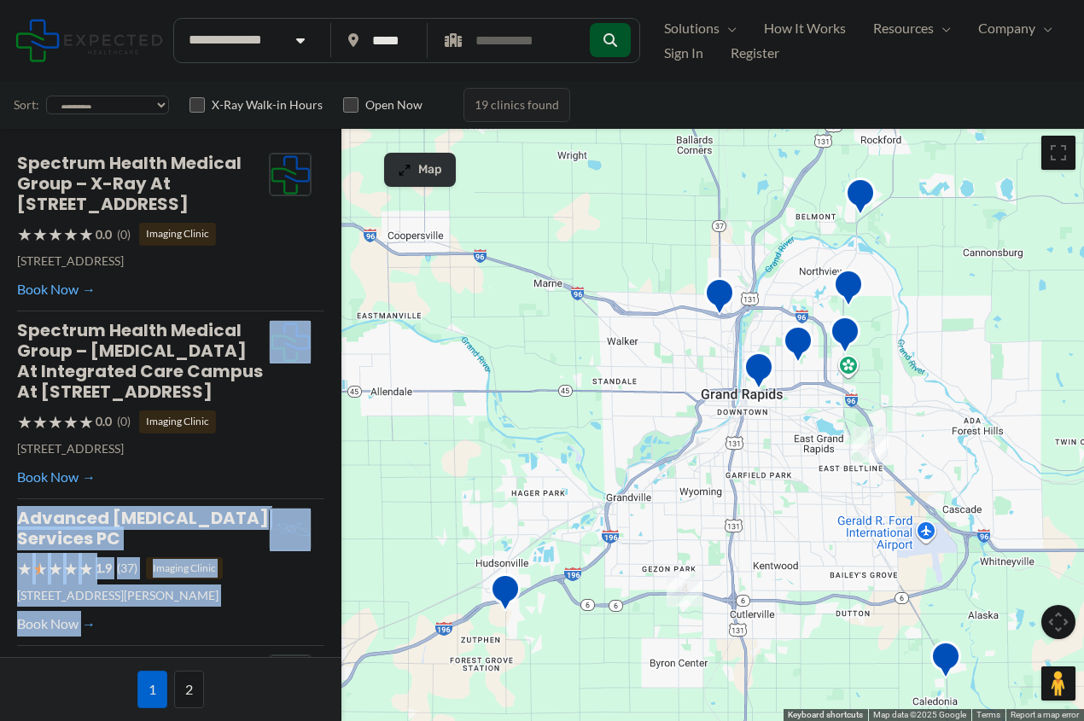
drag, startPoint x: 314, startPoint y: 596, endPoint x: 312, endPoint y: 410, distance: 185.2
click at [312, 410] on div "Spectrum Health Medical Group – X-Ray at [STREET_ADDRESS] ★ ★ ★ ★ ★ 0.0 (0) Ima…" at bounding box center [170, 392] width 341 height 530
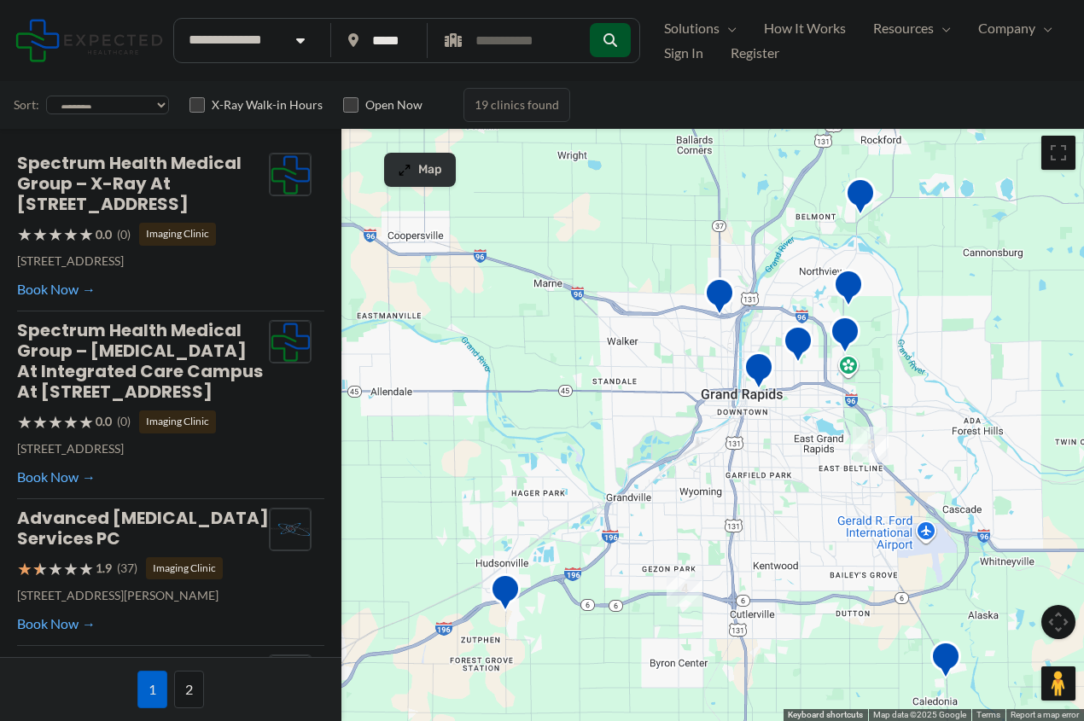
click at [312, 410] on div "Spectrum Health Medical Group – X-Ray at [STREET_ADDRESS] ★ ★ ★ ★ ★ 0.0 (0) Ima…" at bounding box center [170, 392] width 341 height 530
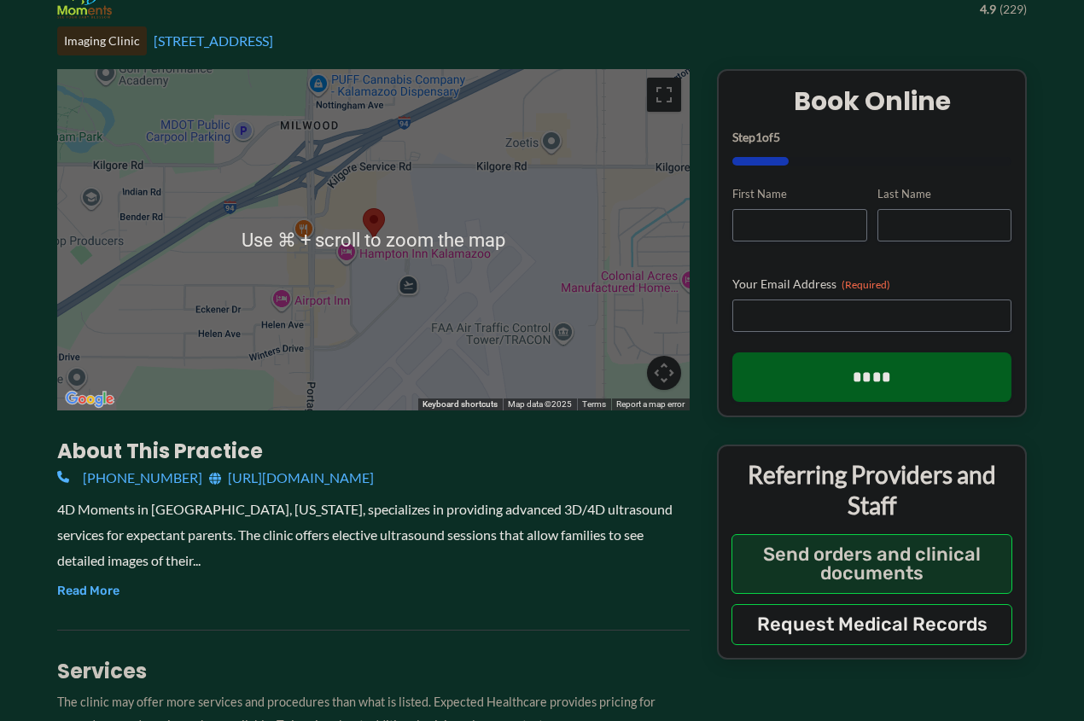
scroll to position [195, 0]
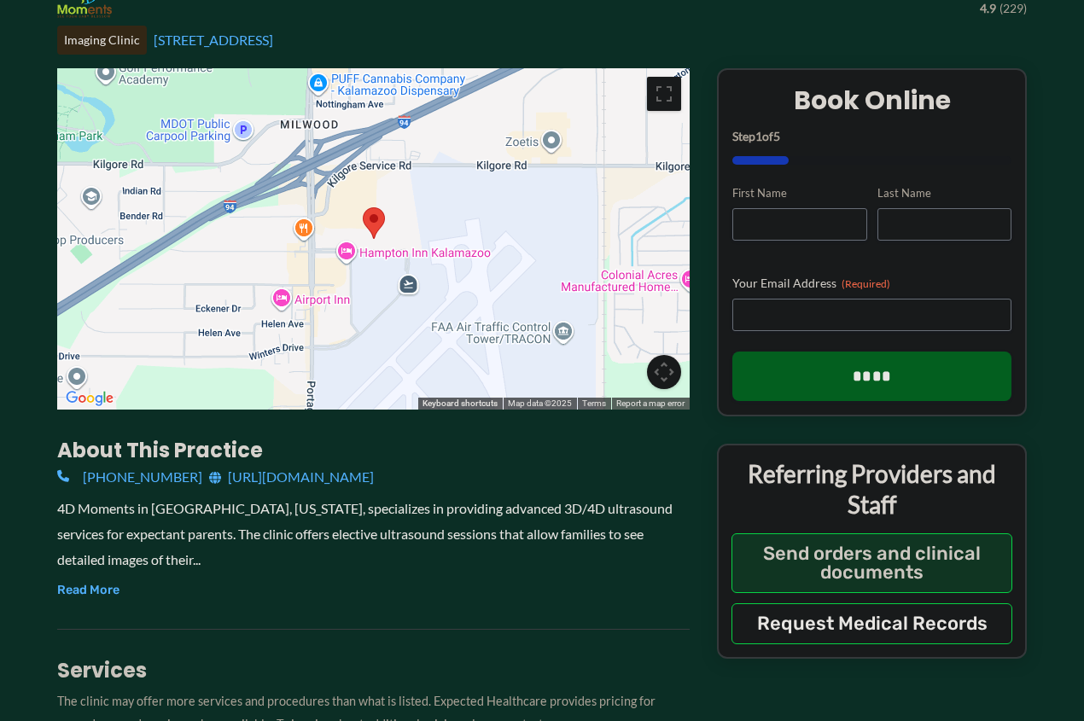
drag, startPoint x: 38, startPoint y: 474, endPoint x: 424, endPoint y: 486, distance: 385.9
copy div "(269) 384-2229 https://www.4dmoments.com/"
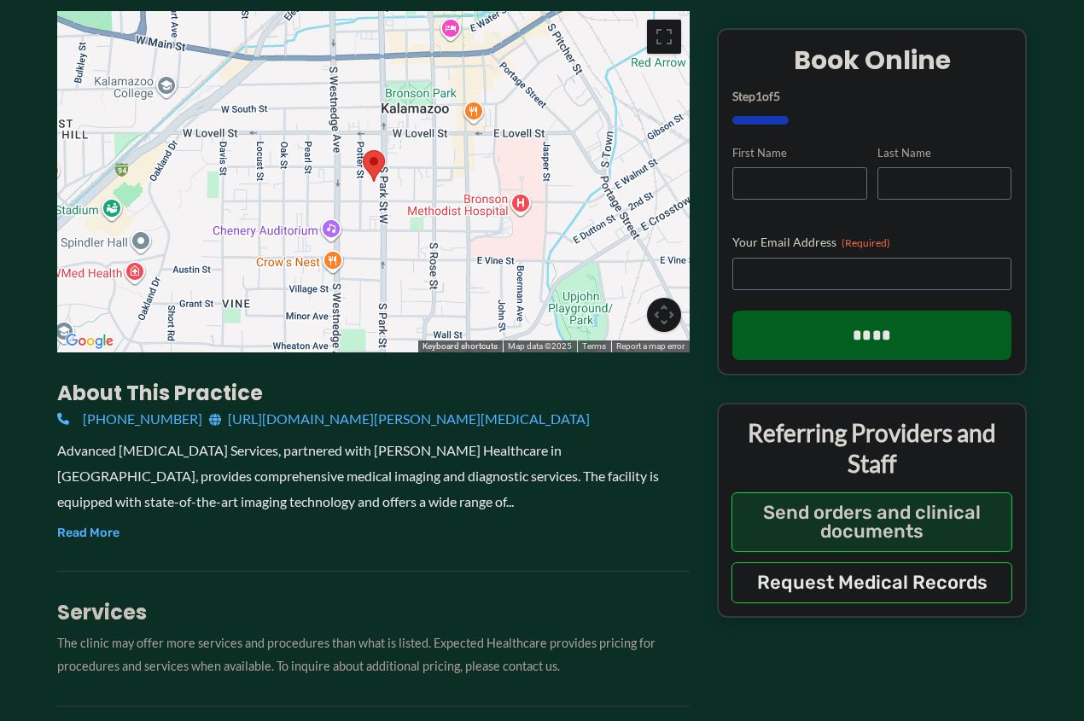
scroll to position [242, 0]
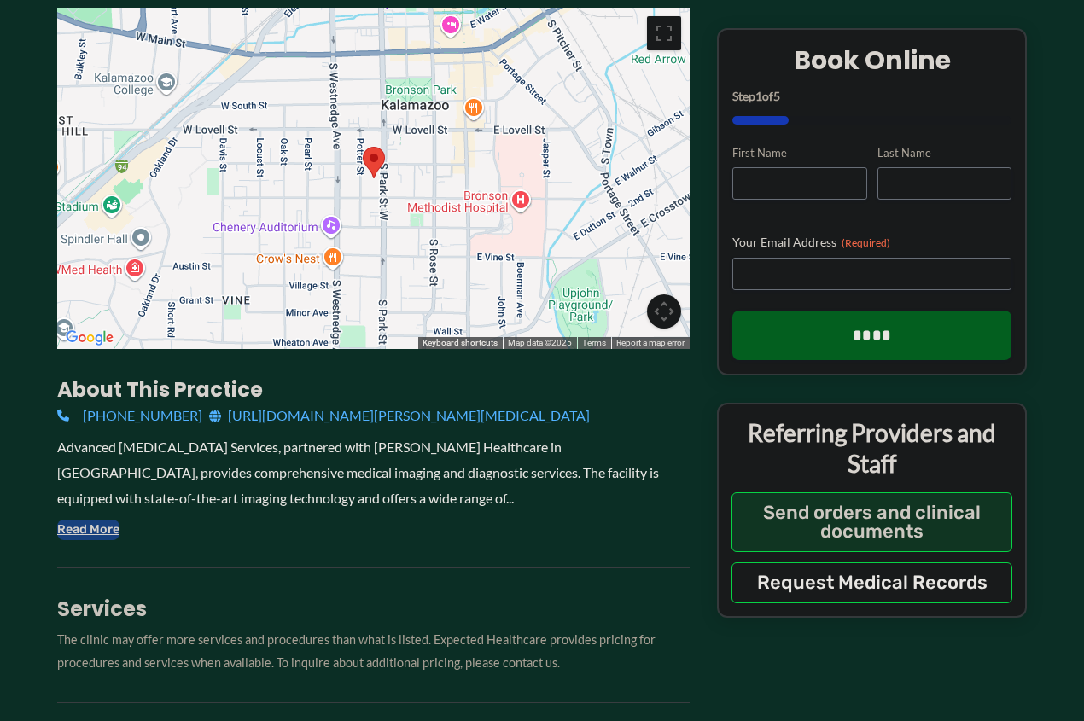
click at [89, 531] on button "Read More" at bounding box center [88, 530] width 62 height 20
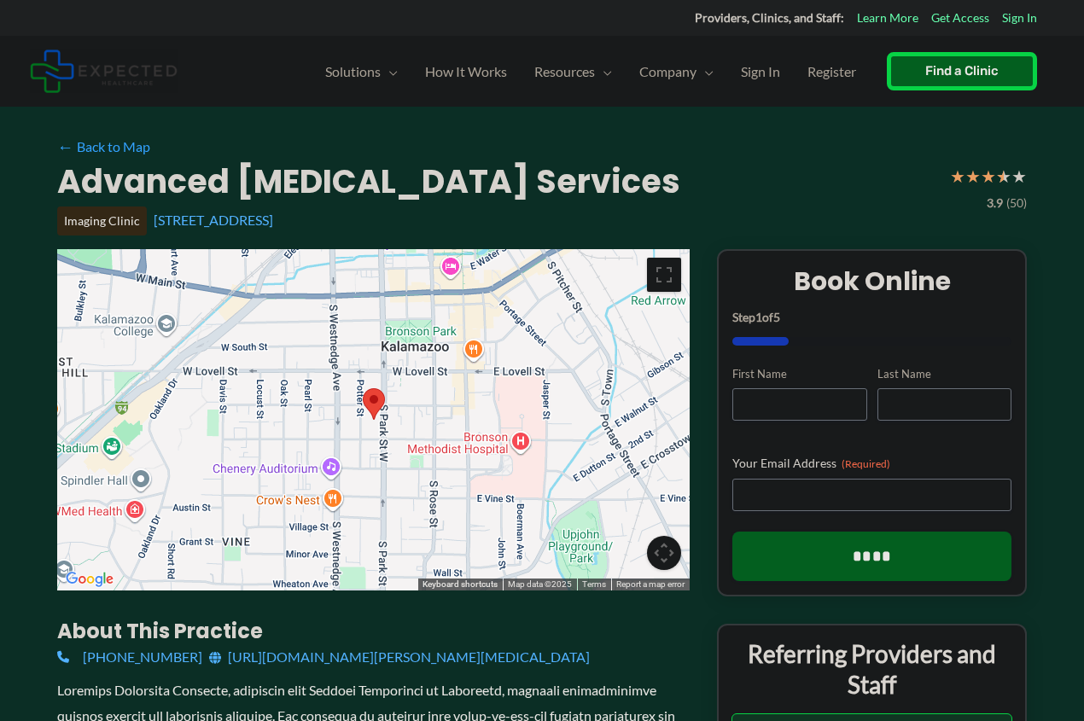
scroll to position [0, 0]
